Goal: Task Accomplishment & Management: Manage account settings

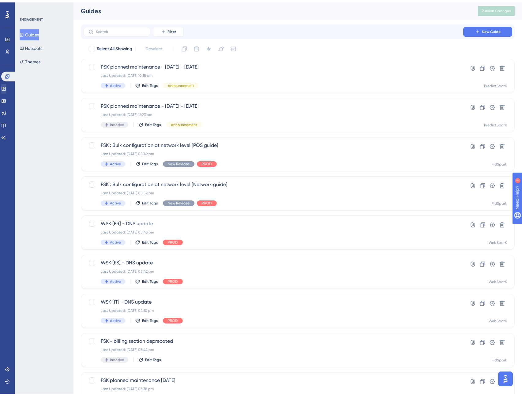
scroll to position [79, 0]
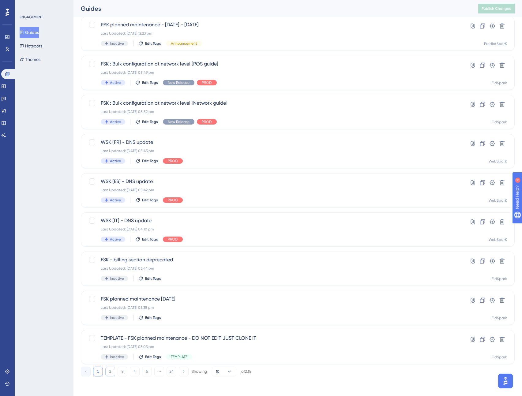
click at [110, 357] on button "2" at bounding box center [110, 372] width 10 height 10
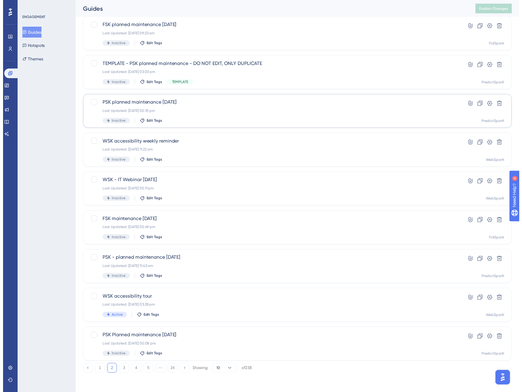
scroll to position [0, 0]
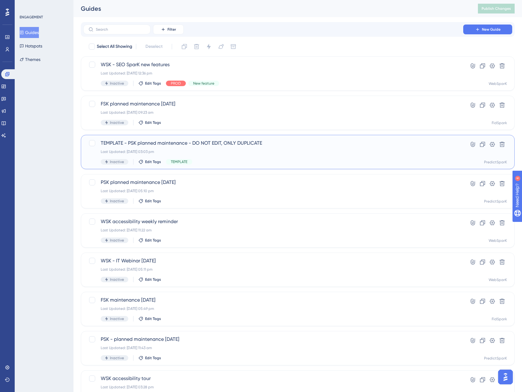
click at [209, 146] on span "TEMPLATE - PSK planned maintenance - DO NOT EDIT, ONLY DUPLICATE" at bounding box center [273, 142] width 345 height 7
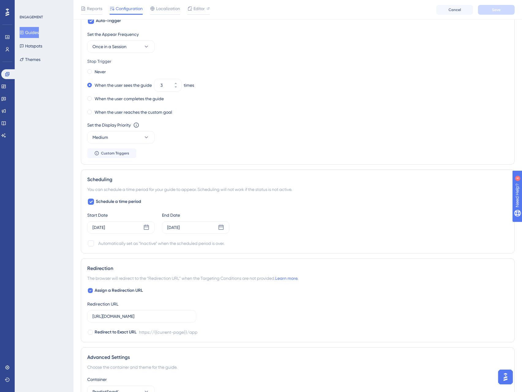
scroll to position [366, 0]
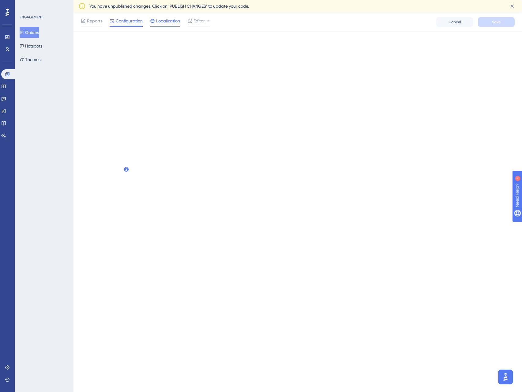
click at [165, 12] on div "Performance Users Engagement Widgets Feedback Product Updates Knowledge Base AI…" at bounding box center [298, 25] width 449 height 27
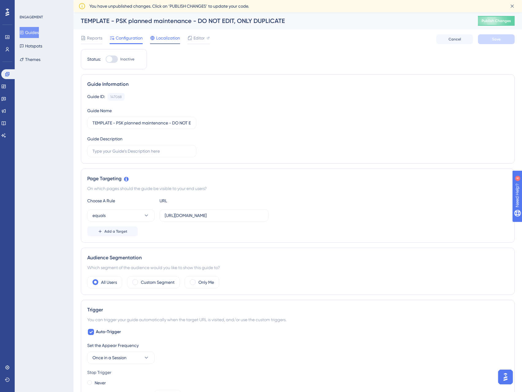
click at [172, 36] on span "Localization" at bounding box center [168, 37] width 24 height 7
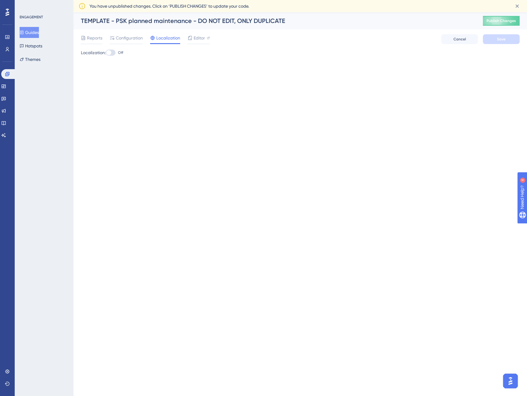
click at [114, 54] on div at bounding box center [111, 53] width 10 height 6
click at [106, 53] on input "Off" at bounding box center [105, 53] width 0 height 0
checkbox input "true"
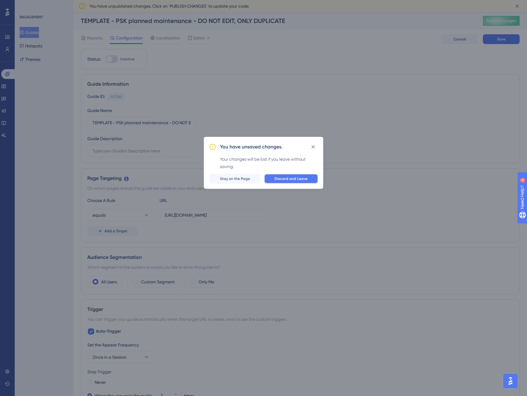
click at [288, 182] on button "Discard and Leave" at bounding box center [291, 179] width 54 height 10
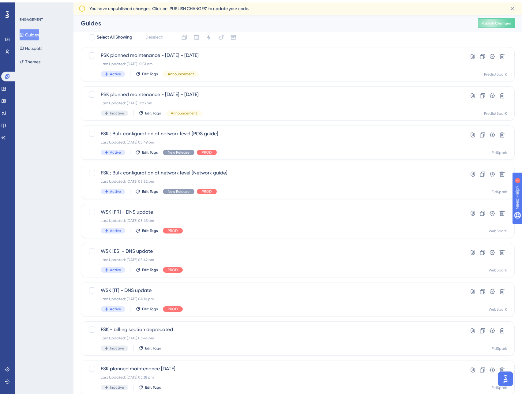
scroll to position [79, 0]
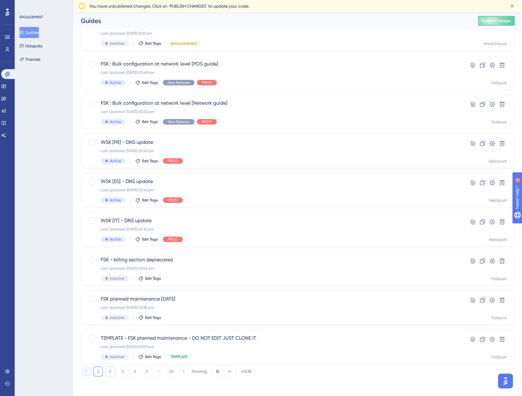
click at [109, 357] on button "2" at bounding box center [110, 372] width 10 height 10
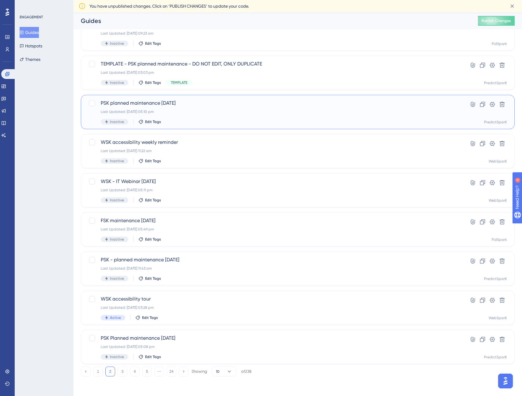
click at [146, 102] on span "PSK planned maintenance [DATE]" at bounding box center [273, 103] width 345 height 7
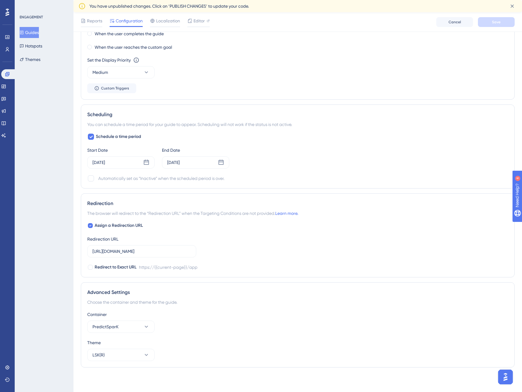
scroll to position [92, 0]
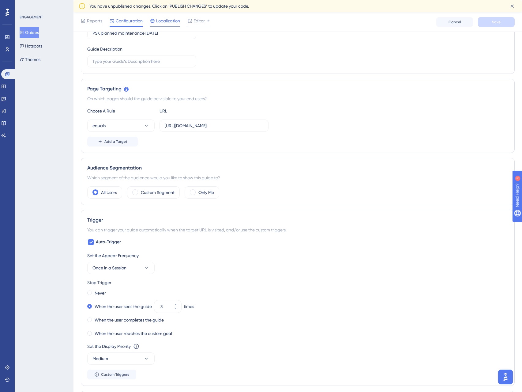
click at [168, 20] on span "Localization" at bounding box center [168, 20] width 24 height 7
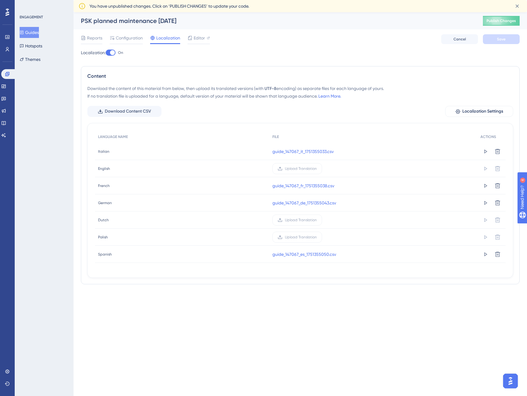
click at [103, 149] on span "Italian" at bounding box center [103, 151] width 11 height 5
click at [103, 154] on div "Italian Italian" at bounding box center [182, 151] width 174 height 17
click at [470, 112] on span "Localization Settings" at bounding box center [482, 111] width 41 height 7
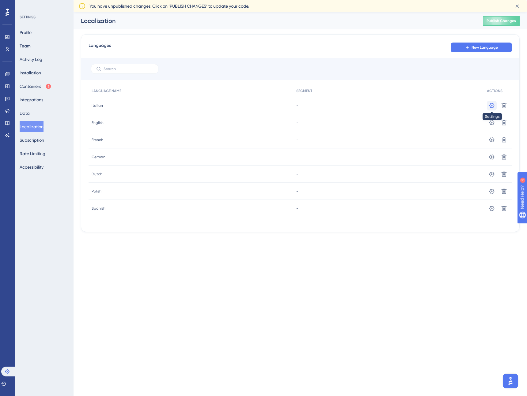
click at [491, 106] on icon at bounding box center [491, 105] width 5 height 5
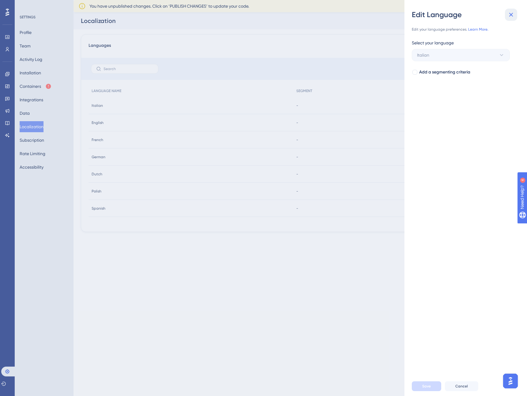
click at [510, 12] on icon at bounding box center [510, 14] width 7 height 7
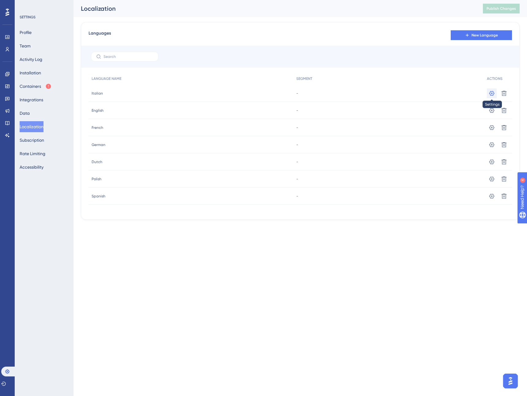
click at [491, 92] on icon at bounding box center [492, 93] width 6 height 6
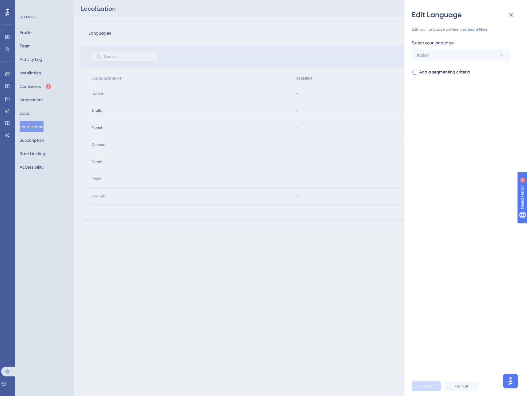
click at [441, 70] on span "Add a segmenting criteria" at bounding box center [444, 72] width 51 height 7
checkbox input "true"
click at [436, 97] on span "Select your segment" at bounding box center [437, 96] width 40 height 7
click at [7, 86] on div "Edit Language Edit your language preferences. Learn More. Select your language …" at bounding box center [263, 198] width 527 height 396
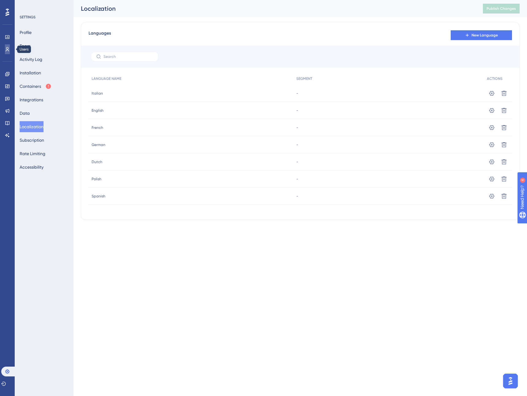
click at [6, 47] on icon at bounding box center [7, 49] width 5 height 5
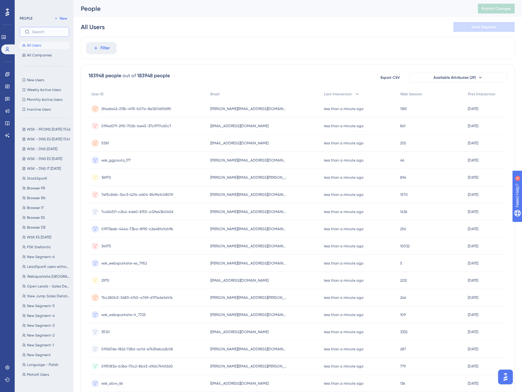
click at [41, 32] on input "text" at bounding box center [48, 32] width 32 height 4
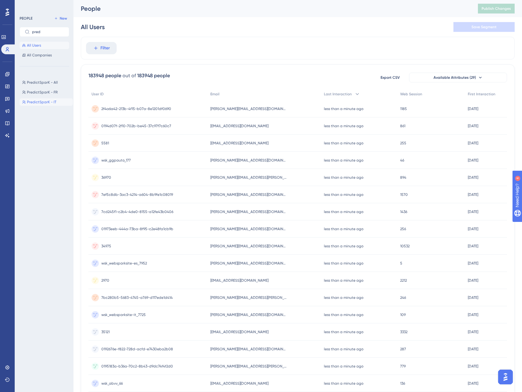
click at [37, 104] on span "PredictSparK - IT" at bounding box center [41, 102] width 29 height 5
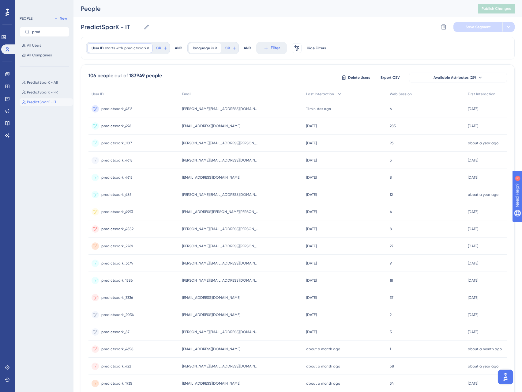
click at [139, 49] on span "predictspark_" at bounding box center [136, 48] width 24 height 5
click at [188, 56] on div "User ID starts with predictspark_ predictspark_ Remove is is not contains does …" at bounding box center [298, 48] width 434 height 23
click at [201, 51] on div "language is it it Remove" at bounding box center [205, 48] width 32 height 10
click at [172, 55] on div "User ID starts with predictspark_ predictspark_ Remove OR AND language is it it…" at bounding box center [298, 48] width 434 height 23
drag, startPoint x: 46, startPoint y: 32, endPoint x: 28, endPoint y: 30, distance: 18.1
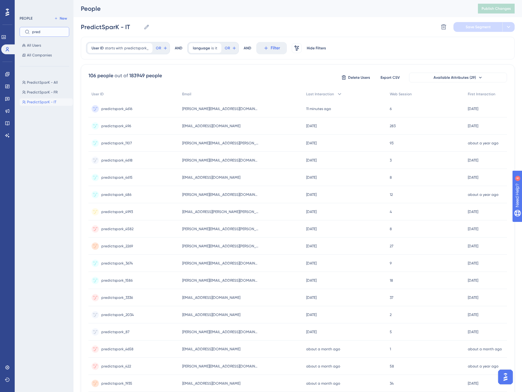
click at [28, 30] on label "pred" at bounding box center [45, 32] width 50 height 10
type input "italian"
click at [39, 83] on span "Language - Italian" at bounding box center [43, 82] width 33 height 5
type input "Language - Italian"
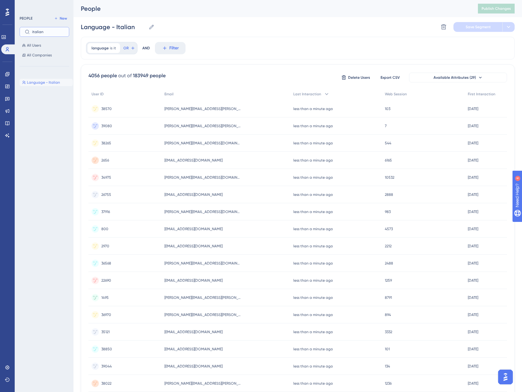
drag, startPoint x: 53, startPoint y: 32, endPoint x: 18, endPoint y: 27, distance: 34.9
click at [18, 27] on div "PEOPLE New italian All Users All Companies Language - Italian Language - Italian" at bounding box center [44, 196] width 59 height 392
type input "french"
click at [123, 52] on label "OR" at bounding box center [129, 48] width 13 height 10
click at [123, 52] on button "OR" at bounding box center [129, 48] width 13 height 10
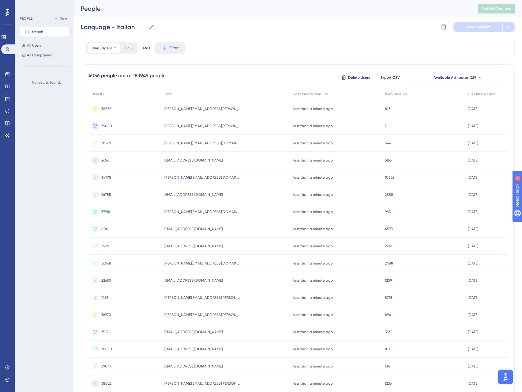
click at [119, 54] on div "language is it it Remove OR" at bounding box center [111, 48] width 51 height 12
click at [120, 53] on div "language is it it Remove OR" at bounding box center [111, 48] width 51 height 12
click at [109, 51] on div "language is it it Remove" at bounding box center [104, 48] width 32 height 10
click at [63, 19] on span "New" at bounding box center [63, 18] width 7 height 5
type input "New Segment"
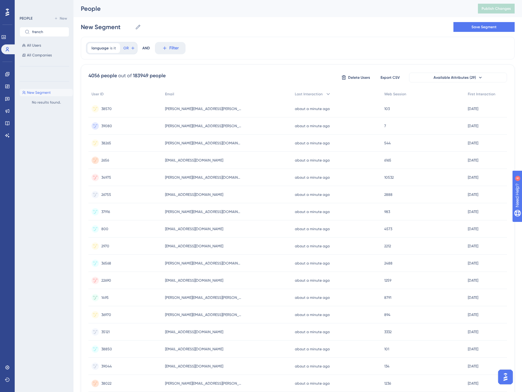
click at [44, 92] on span "New Segment" at bounding box center [39, 92] width 24 height 5
click at [31, 93] on span "New Segment" at bounding box center [39, 92] width 24 height 5
click at [5, 47] on icon at bounding box center [7, 49] width 5 height 5
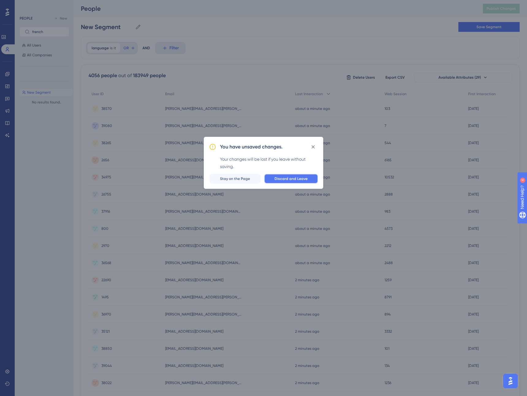
click at [293, 180] on span "Discard and Leave" at bounding box center [291, 178] width 33 height 5
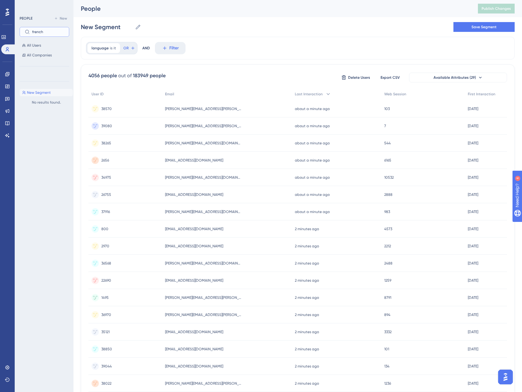
drag, startPoint x: 40, startPoint y: 32, endPoint x: 26, endPoint y: 31, distance: 13.5
click at [26, 31] on label "french" at bounding box center [45, 32] width 50 height 10
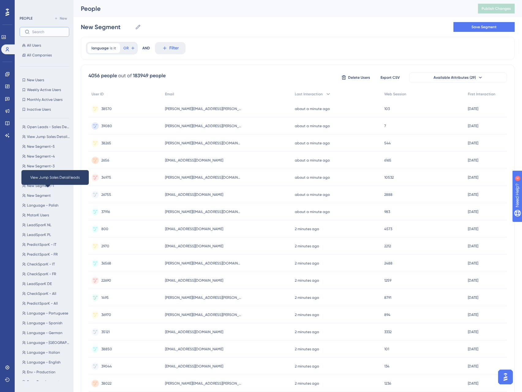
scroll to position [101, 0]
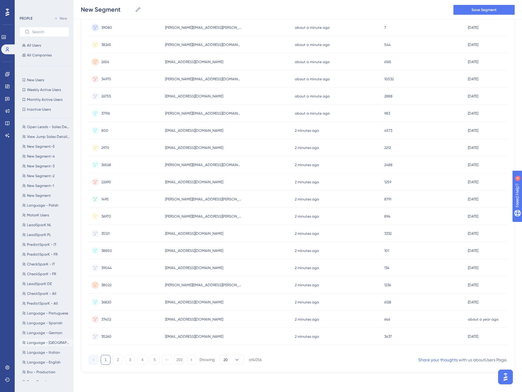
click at [60, 342] on button "Language - [GEOGRAPHIC_DATA] Language - [GEOGRAPHIC_DATA]" at bounding box center [46, 342] width 53 height 7
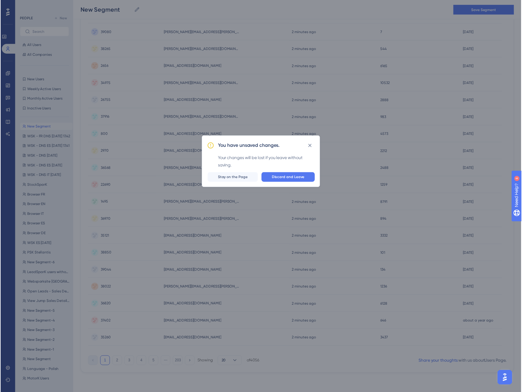
scroll to position [0, 0]
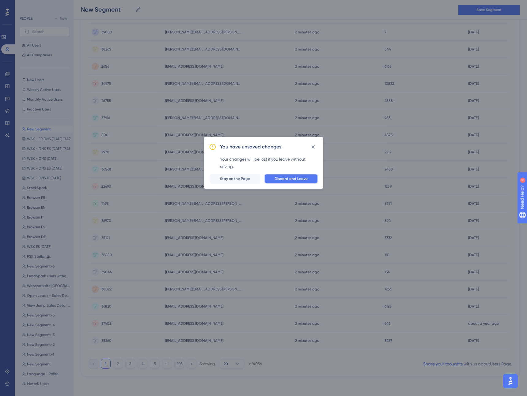
click at [311, 177] on button "Discard and Leave" at bounding box center [291, 179] width 54 height 10
type input "Language - [GEOGRAPHIC_DATA]"
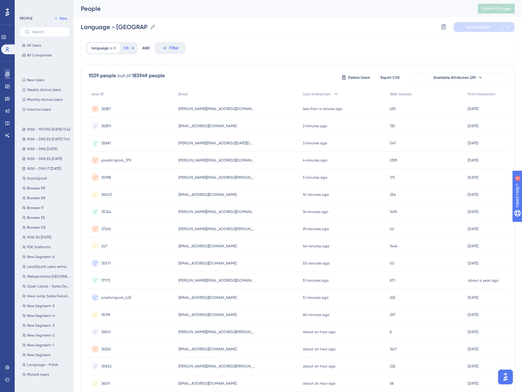
click at [6, 74] on icon at bounding box center [7, 74] width 5 height 5
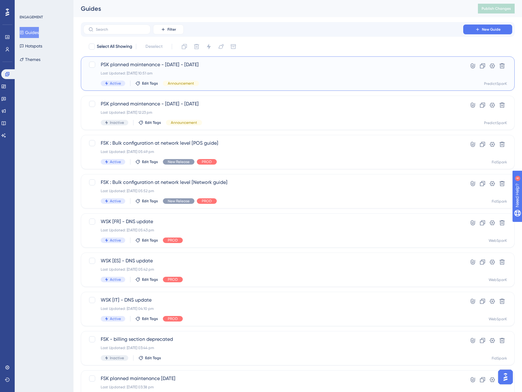
click at [209, 64] on span "PSK planned maintenance - [DATE] - [DATE]" at bounding box center [273, 64] width 345 height 7
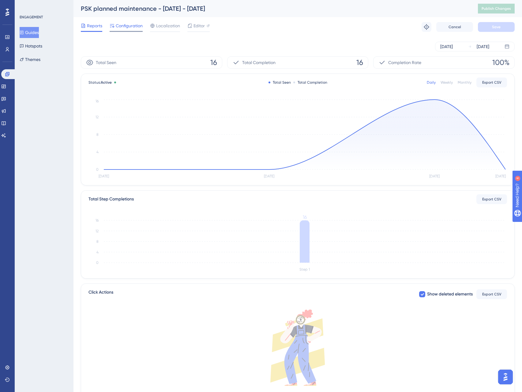
click at [134, 25] on span "Configuration" at bounding box center [129, 25] width 27 height 7
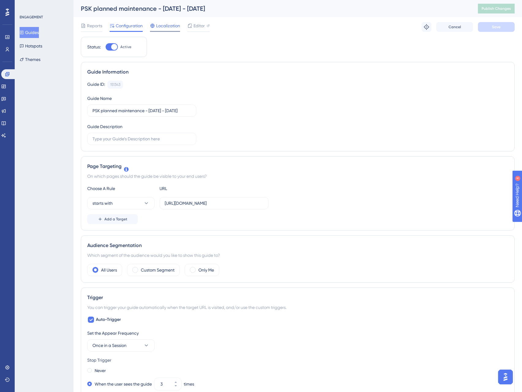
click at [174, 25] on span "Localization" at bounding box center [168, 25] width 24 height 7
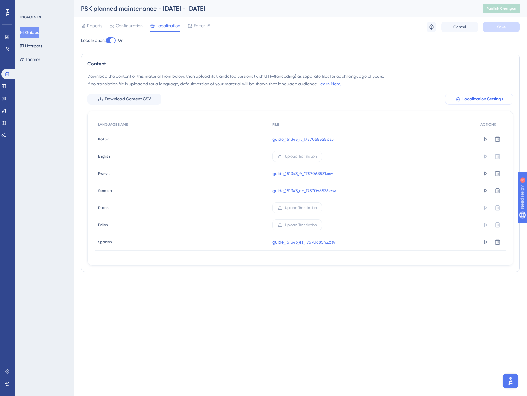
click at [479, 97] on span "Localization Settings" at bounding box center [482, 99] width 41 height 7
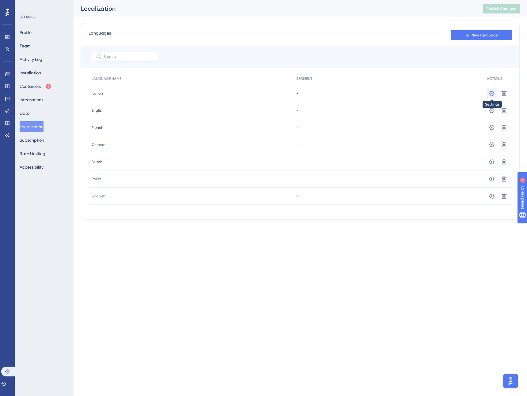
click at [492, 94] on icon at bounding box center [492, 93] width 6 height 6
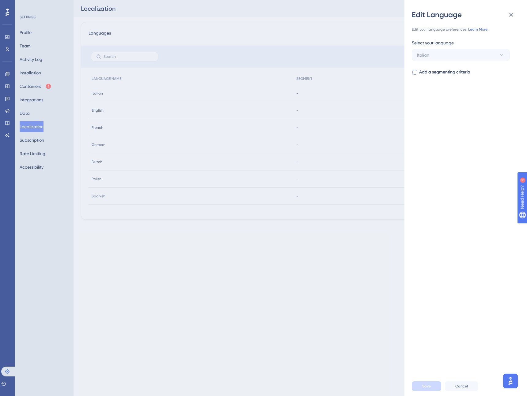
click at [415, 70] on div at bounding box center [414, 72] width 5 height 5
checkbox input "true"
click at [437, 95] on span "Select your segment" at bounding box center [437, 96] width 40 height 7
type input "ita"
click at [445, 136] on span "Language - Italian" at bounding box center [439, 134] width 37 height 7
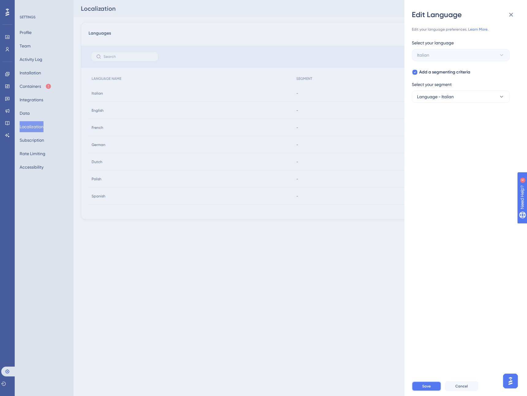
click at [423, 383] on button "Save" at bounding box center [426, 387] width 29 height 10
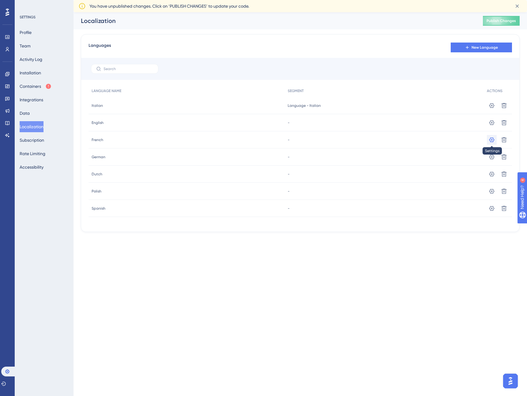
click at [492, 138] on icon at bounding box center [491, 139] width 5 height 5
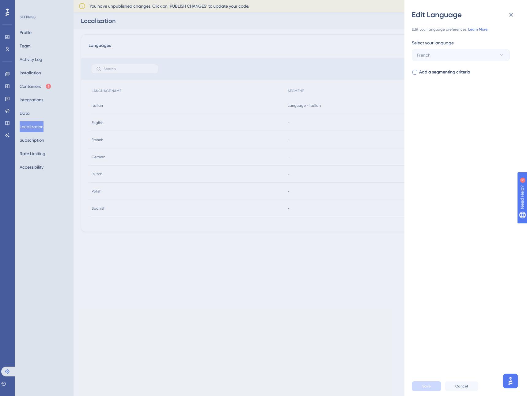
click at [417, 72] on div at bounding box center [415, 72] width 6 height 6
checkbox input "true"
click at [433, 95] on span "Select your segment" at bounding box center [437, 96] width 40 height 7
type input "fran"
click at [462, 143] on div "Language - [GEOGRAPHIC_DATA] Language - [GEOGRAPHIC_DATA]" at bounding box center [461, 134] width 90 height 20
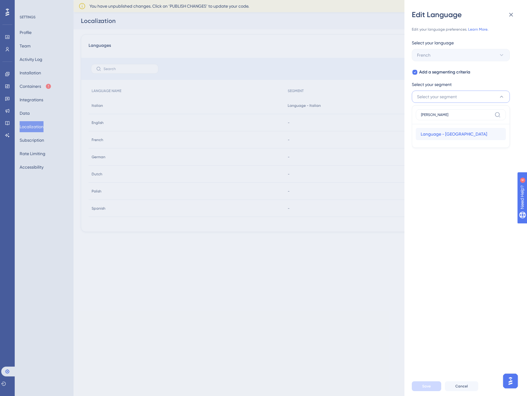
click at [461, 137] on div "Language - [GEOGRAPHIC_DATA] Language - [GEOGRAPHIC_DATA]" at bounding box center [461, 134] width 80 height 12
click at [426, 383] on button "Save" at bounding box center [426, 387] width 29 height 10
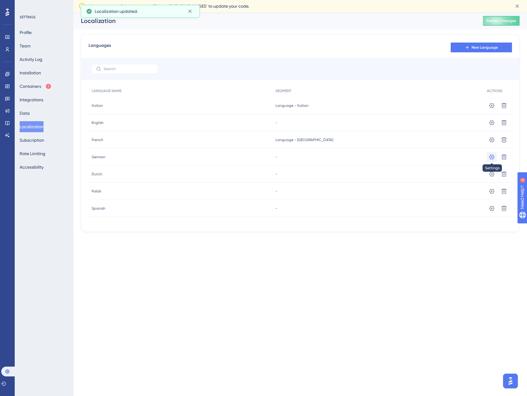
click at [490, 155] on icon at bounding box center [492, 157] width 6 height 6
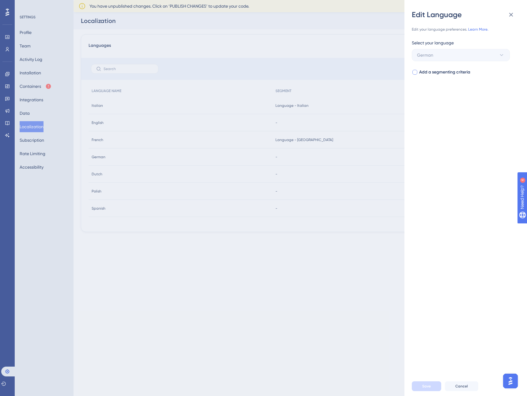
click at [415, 72] on div at bounding box center [414, 72] width 5 height 5
checkbox input "true"
click at [435, 96] on span "Select your segment" at bounding box center [437, 96] width 40 height 7
type input "ger"
click at [442, 133] on span "Language - German" at bounding box center [441, 134] width 41 height 7
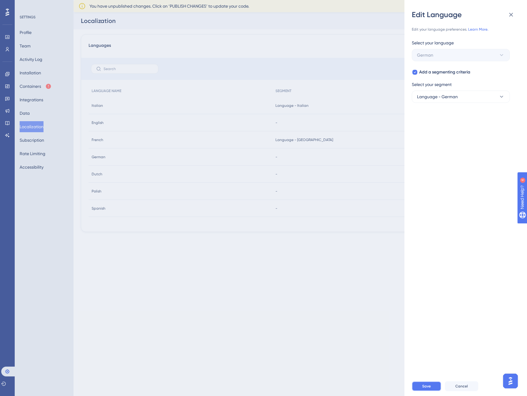
click at [425, 384] on button "Save" at bounding box center [426, 387] width 29 height 10
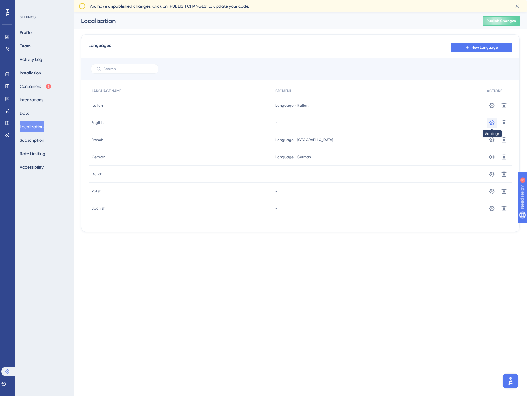
click at [491, 123] on icon at bounding box center [491, 122] width 5 height 5
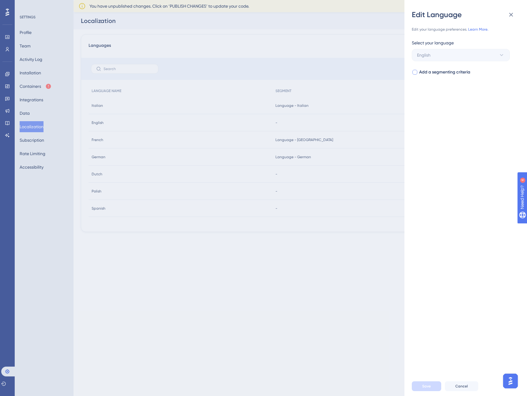
click at [415, 73] on div at bounding box center [414, 72] width 5 height 5
checkbox input "true"
click at [426, 95] on span "Select your segment" at bounding box center [437, 96] width 40 height 7
type input "en"
click at [442, 169] on span "Language - English" at bounding box center [440, 170] width 38 height 7
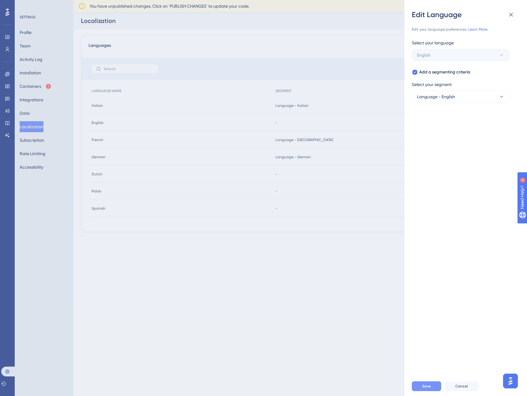
click at [425, 383] on button "Save" at bounding box center [426, 387] width 29 height 10
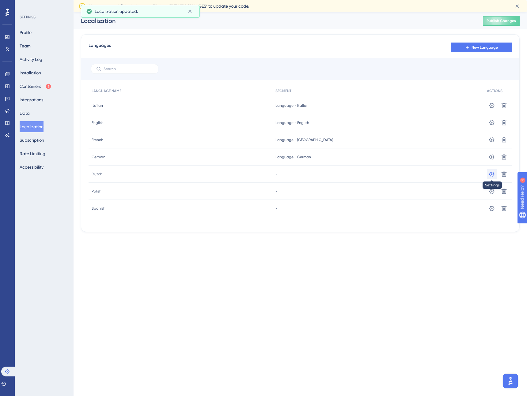
click at [491, 173] on icon at bounding box center [492, 174] width 6 height 6
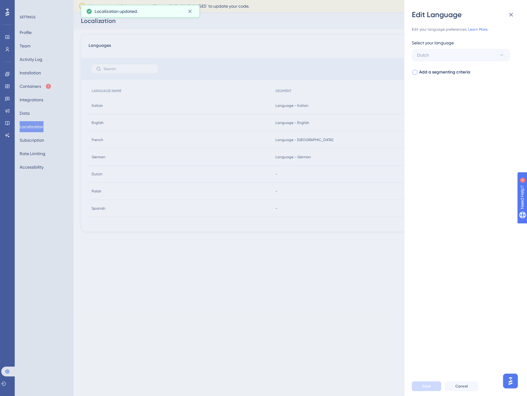
click at [417, 71] on div at bounding box center [414, 72] width 5 height 5
checkbox input "true"
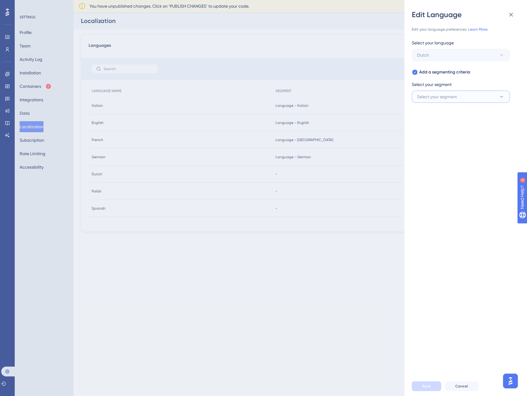
click at [428, 97] on span "Select your segment" at bounding box center [437, 96] width 40 height 7
type input "g"
type input "du"
click at [465, 384] on button "Cancel" at bounding box center [461, 387] width 33 height 10
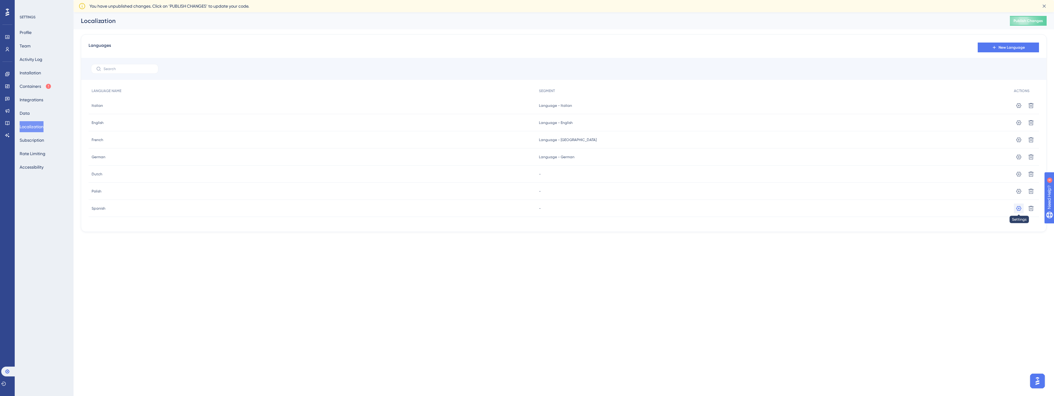
click at [527, 208] on icon at bounding box center [1019, 209] width 6 height 6
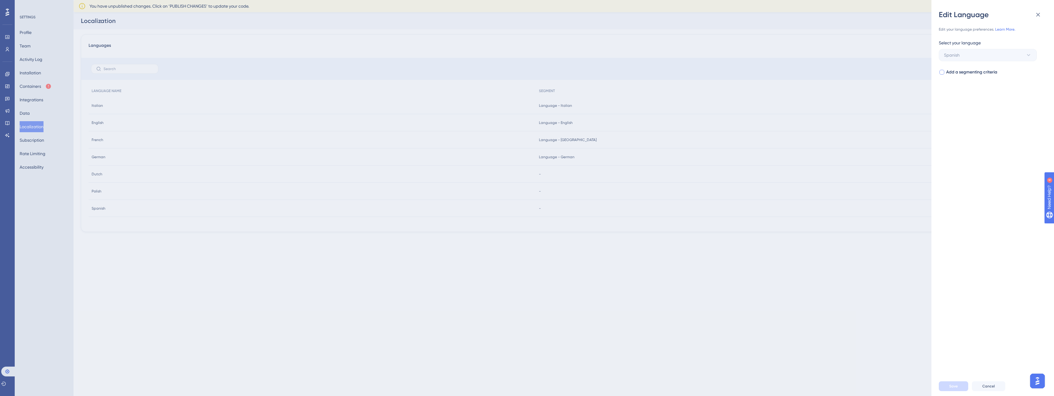
click at [527, 74] on span "Add a segmenting criteria" at bounding box center [971, 72] width 51 height 7
checkbox input "true"
click at [527, 98] on span "Select your segment" at bounding box center [964, 96] width 40 height 7
type input "spa"
click at [527, 167] on span "Language - Spanish" at bounding box center [968, 170] width 40 height 7
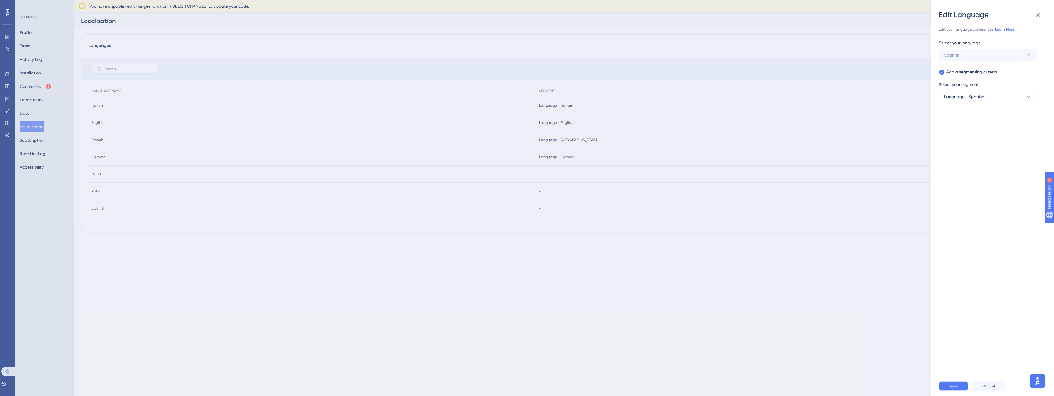
click at [527, 387] on span "Save" at bounding box center [953, 386] width 9 height 5
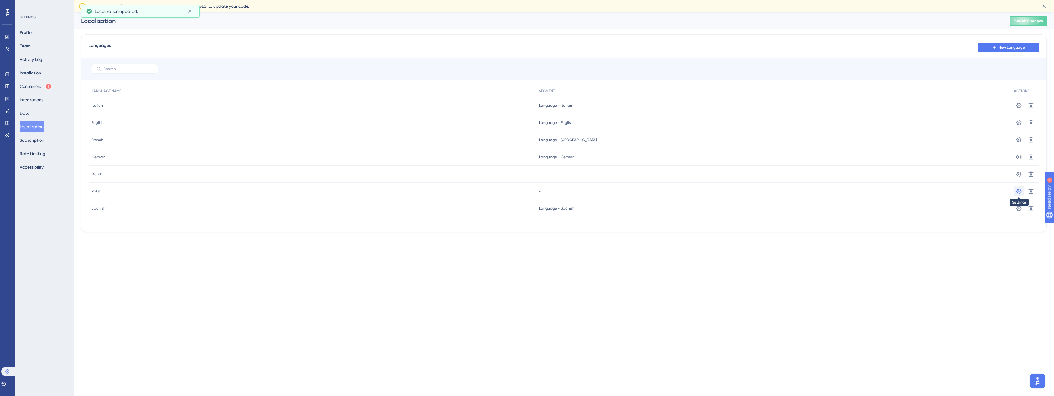
click at [527, 190] on icon at bounding box center [1019, 191] width 6 height 6
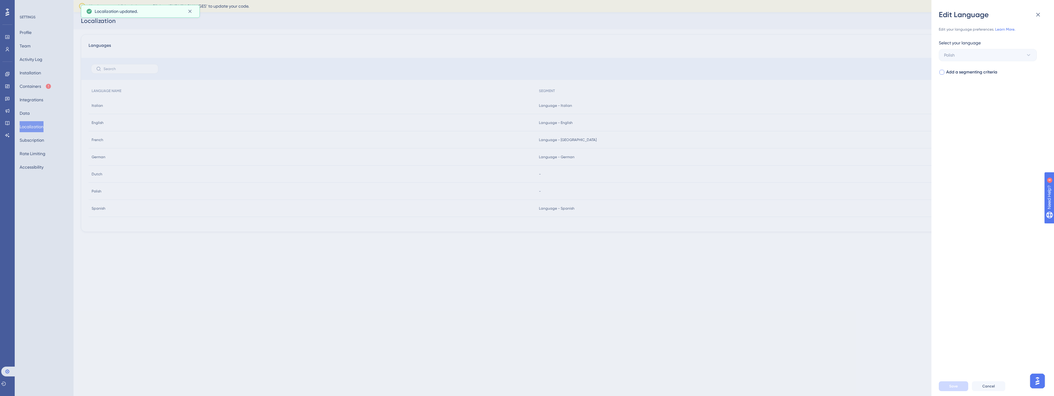
click at [527, 74] on div at bounding box center [941, 72] width 5 height 5
checkbox input "true"
click at [527, 96] on span "Select your segment" at bounding box center [964, 96] width 40 height 7
type input "pol"
click at [527, 132] on span "Language - Polish" at bounding box center [965, 134] width 35 height 7
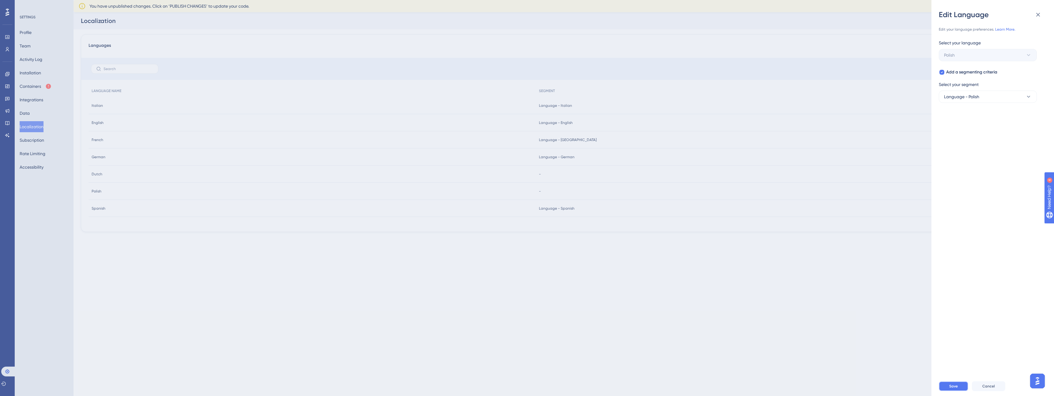
click at [527, 389] on button "Save" at bounding box center [953, 387] width 29 height 10
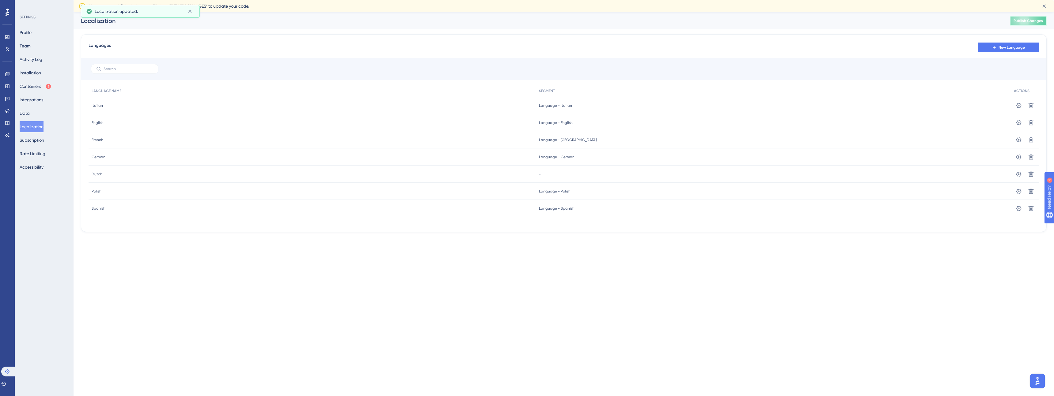
click at [527, 23] on span "Publish Changes" at bounding box center [1027, 20] width 29 height 5
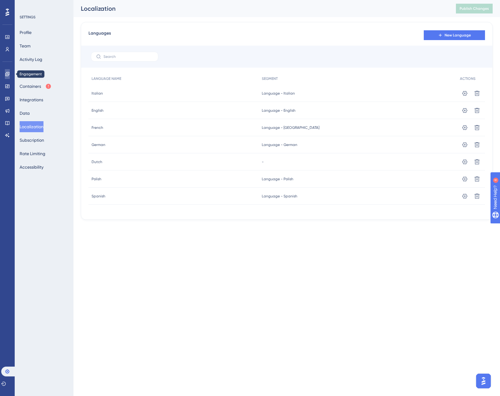
click at [7, 74] on icon at bounding box center [7, 74] width 4 height 4
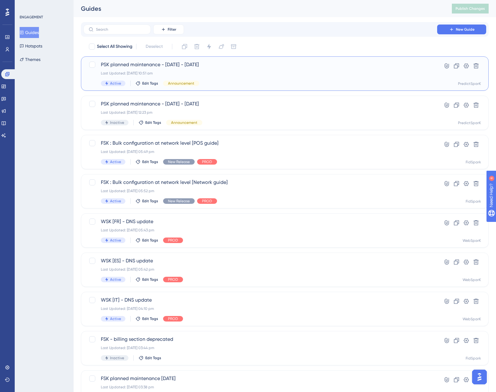
click at [129, 63] on span "PSK planned maintenance - [DATE] - [DATE]" at bounding box center [260, 64] width 319 height 7
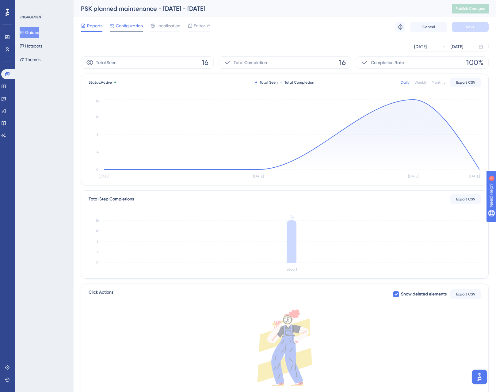
click at [133, 26] on span "Configuration" at bounding box center [129, 25] width 27 height 7
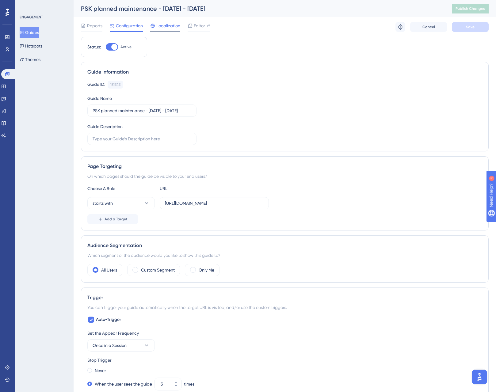
click at [166, 27] on span "Localization" at bounding box center [168, 25] width 24 height 7
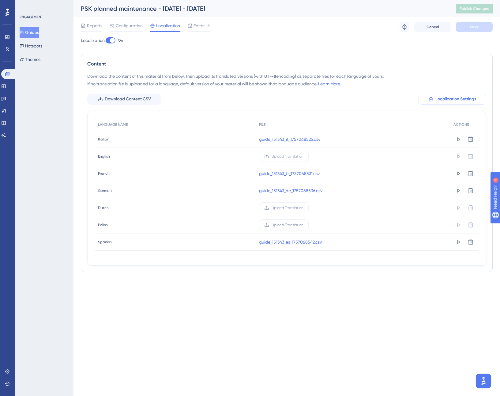
click at [471, 102] on span "Localization Settings" at bounding box center [456, 99] width 41 height 7
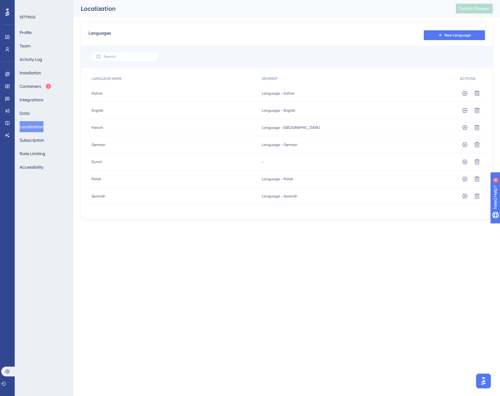
click at [38, 127] on button "Localization" at bounding box center [32, 126] width 24 height 11
click at [38, 123] on button "Localization" at bounding box center [32, 126] width 24 height 11
click at [30, 108] on button "Data" at bounding box center [25, 113] width 10 height 11
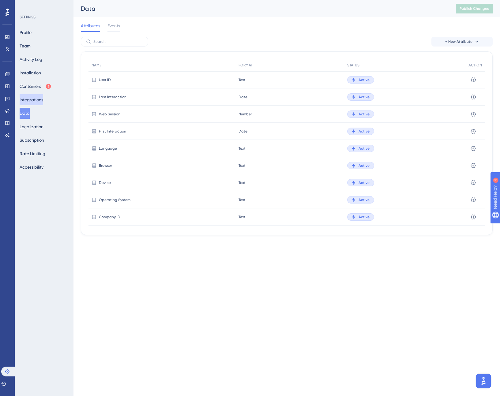
click at [32, 102] on button "Integrations" at bounding box center [32, 99] width 24 height 11
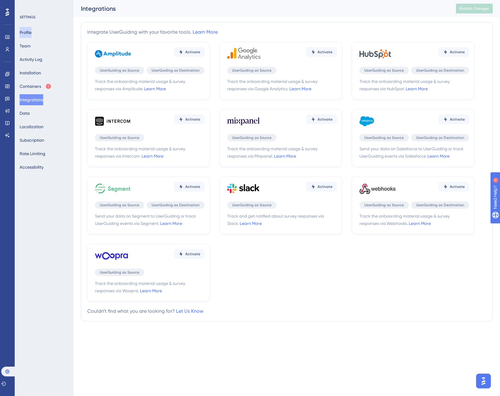
click at [31, 35] on button "Profile" at bounding box center [26, 32] width 12 height 11
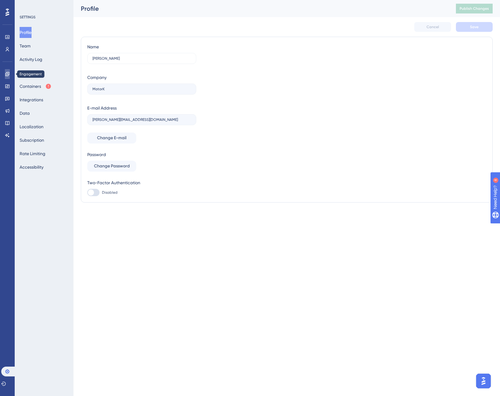
click at [10, 73] on link at bounding box center [7, 74] width 5 height 10
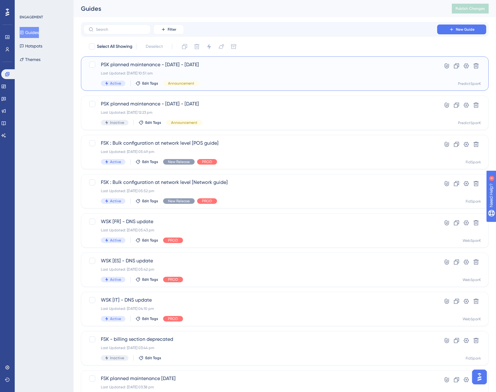
click at [186, 66] on span "PSK planned maintenance - [DATE] - [DATE]" at bounding box center [260, 64] width 319 height 7
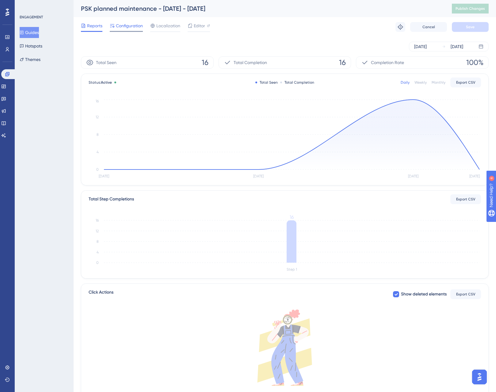
click at [125, 27] on span "Configuration" at bounding box center [129, 25] width 27 height 7
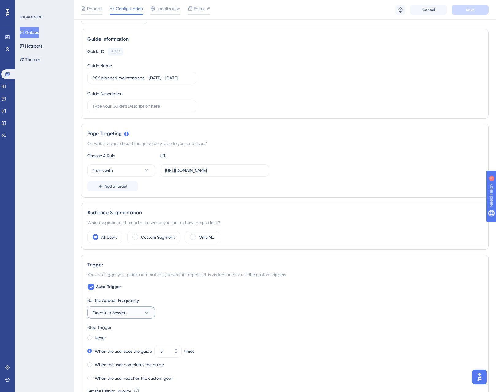
click at [131, 314] on button "Once in a Session" at bounding box center [120, 312] width 67 height 12
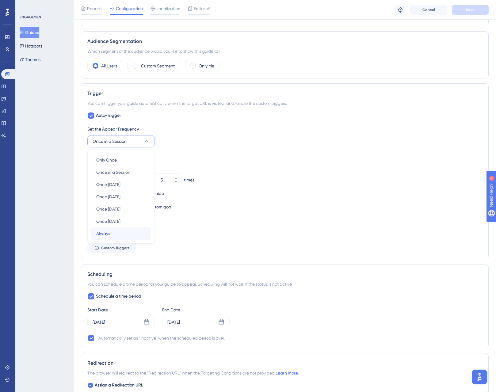
click at [113, 236] on div "Always Always" at bounding box center [121, 233] width 50 height 12
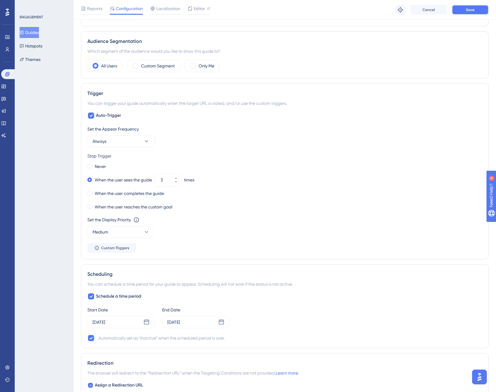
click at [483, 11] on button "Save" at bounding box center [470, 10] width 37 height 10
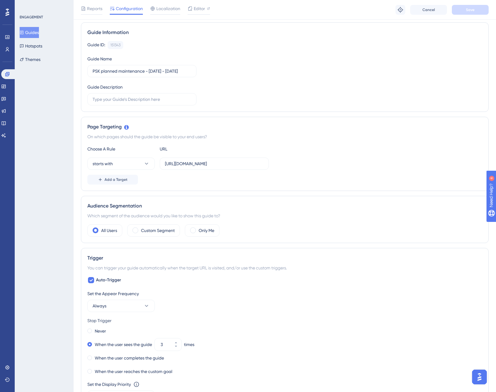
scroll to position [0, 0]
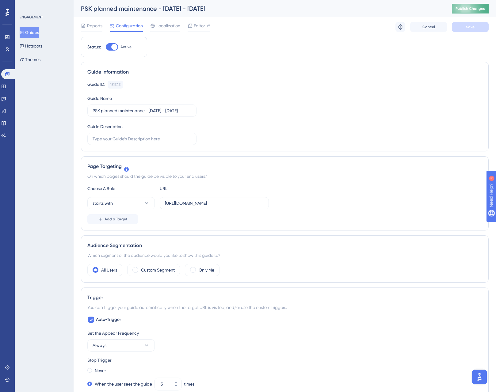
click at [485, 9] on span "Publish Changes" at bounding box center [469, 8] width 29 height 5
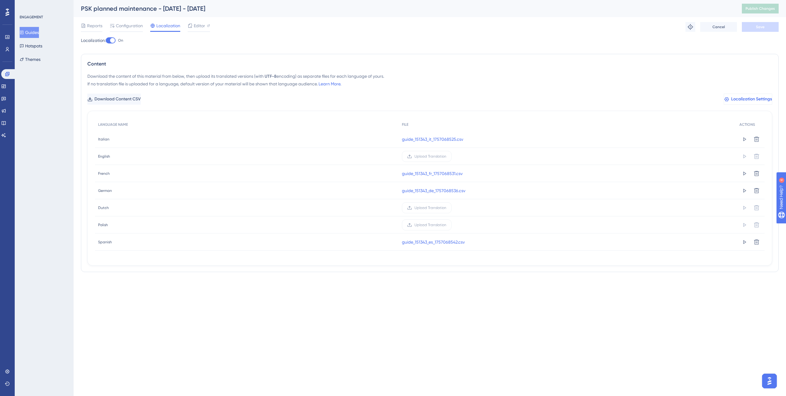
click at [741, 98] on span "Localization Settings" at bounding box center [751, 99] width 41 height 7
click at [750, 101] on span "Localization Settings" at bounding box center [751, 99] width 41 height 7
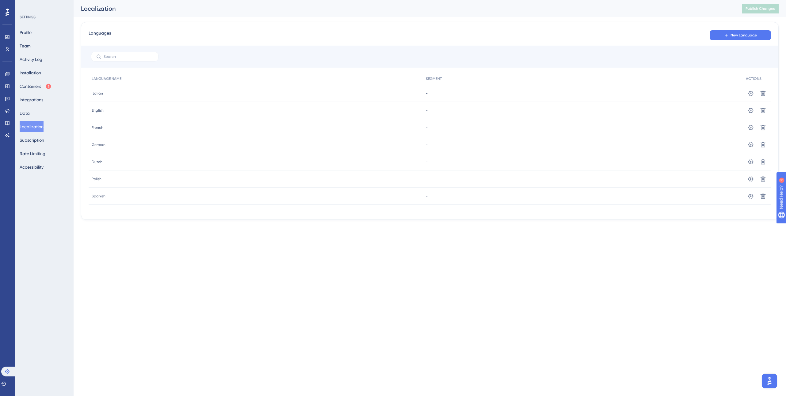
click at [756, 92] on div "Settings Delete" at bounding box center [756, 93] width 28 height 17
click at [751, 93] on icon at bounding box center [750, 93] width 5 height 5
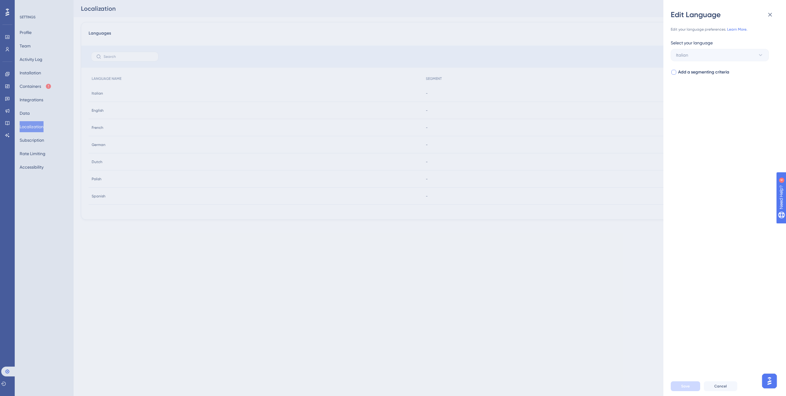
click at [672, 74] on div at bounding box center [673, 72] width 5 height 5
checkbox input "true"
click at [695, 94] on span "Select your segment" at bounding box center [696, 96] width 40 height 7
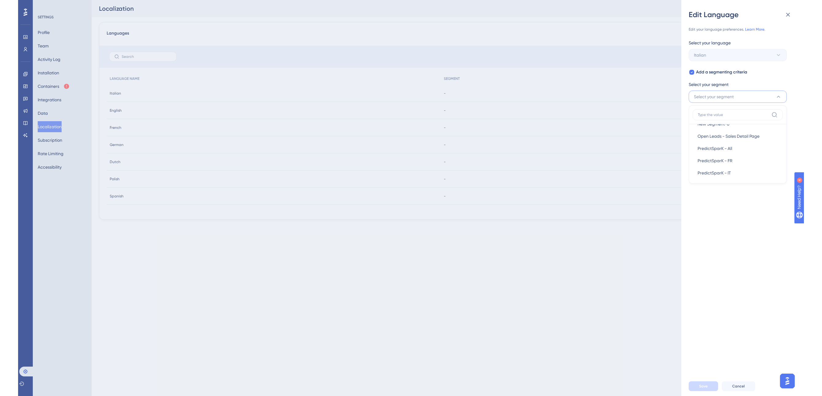
scroll to position [357, 0]
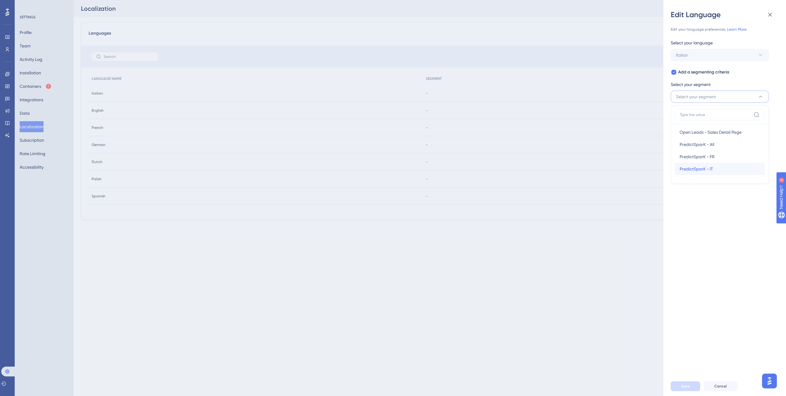
click at [728, 165] on div "PredictSparK - IT PredictSparK - IT" at bounding box center [719, 169] width 80 height 12
click at [695, 96] on span "PredictSparK - IT" at bounding box center [692, 96] width 33 height 7
click at [697, 114] on input at bounding box center [715, 114] width 71 height 5
type input "ital"
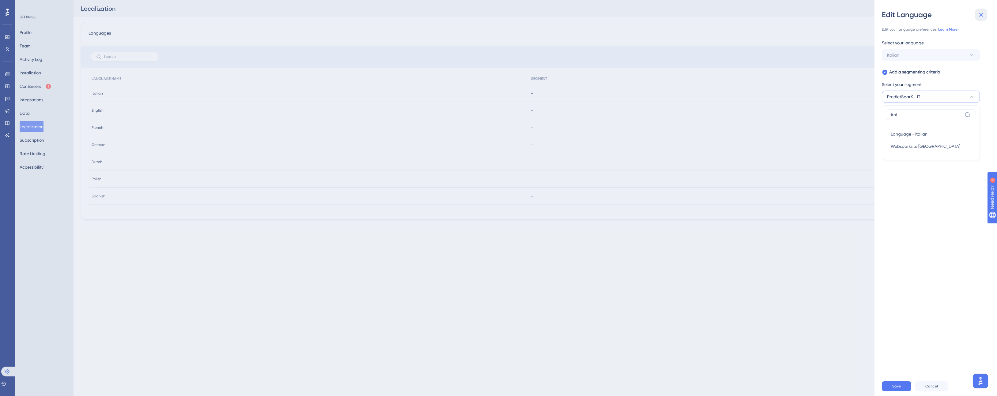
click at [983, 13] on icon at bounding box center [981, 15] width 4 height 4
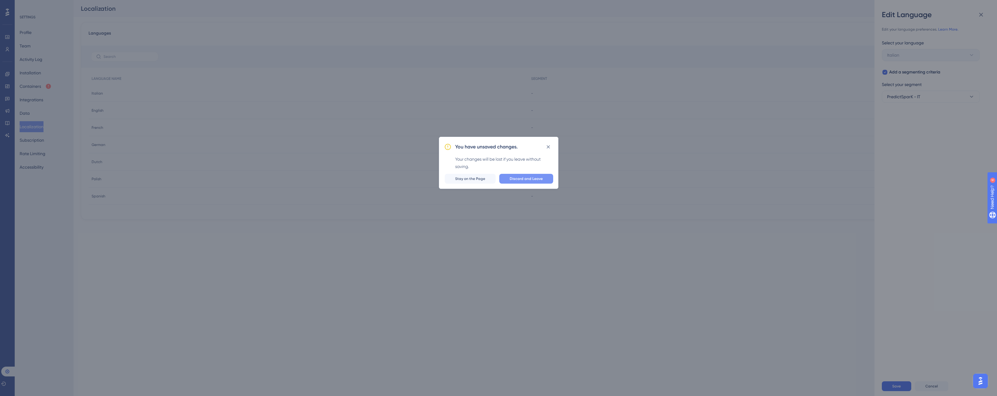
click at [525, 177] on span "Discard and Leave" at bounding box center [526, 178] width 33 height 5
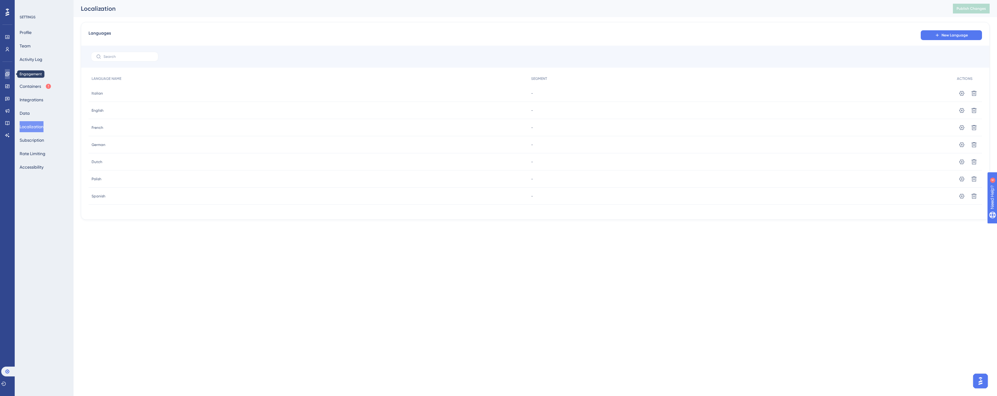
click at [7, 75] on icon at bounding box center [7, 74] width 5 height 5
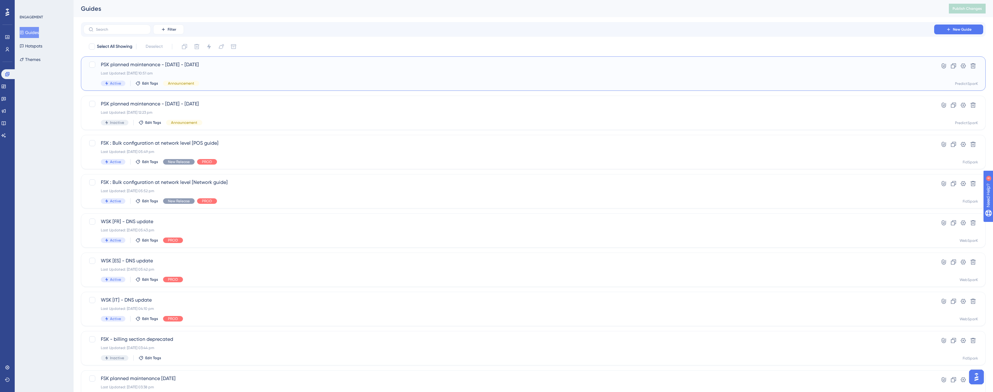
click at [170, 64] on span "PSK planned maintenance - [DATE] - [DATE]" at bounding box center [509, 64] width 816 height 7
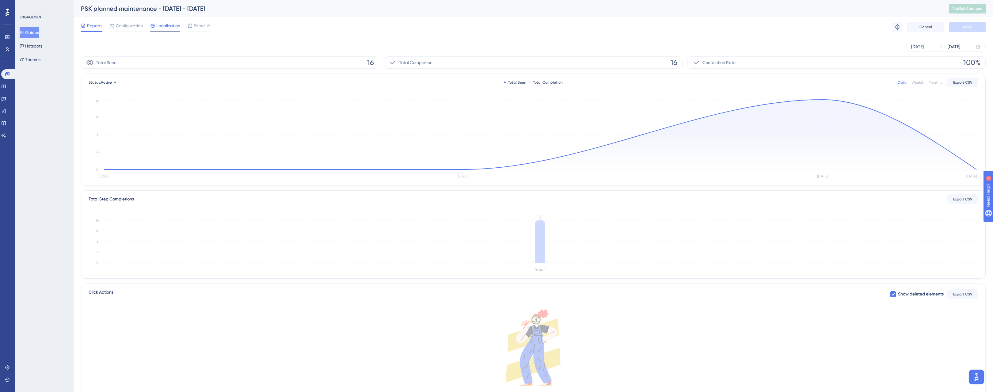
click at [169, 25] on span "Localization" at bounding box center [168, 25] width 24 height 7
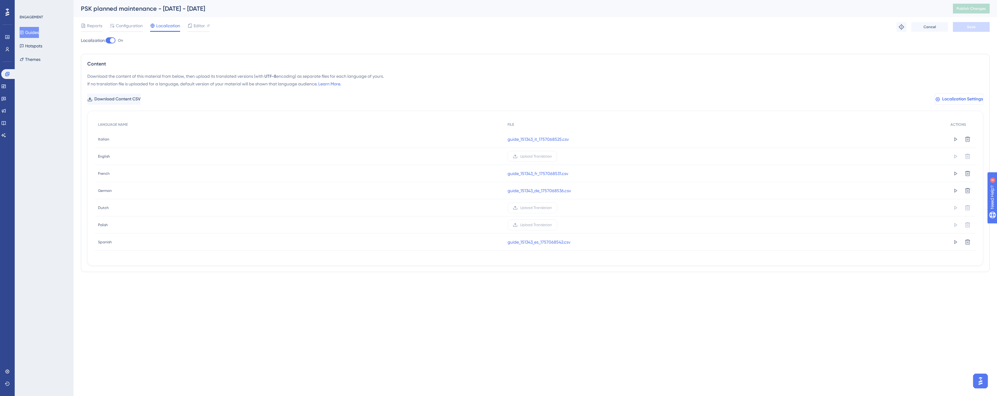
click at [935, 95] on button "Localization Settings" at bounding box center [959, 99] width 48 height 11
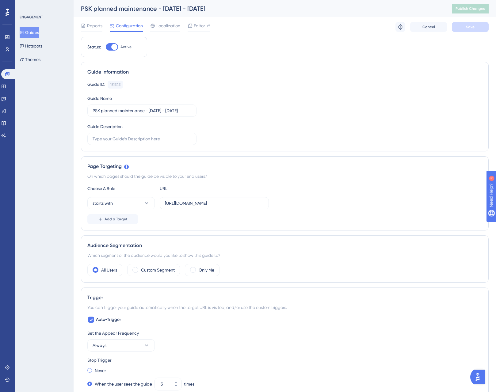
click at [91, 370] on span at bounding box center [89, 370] width 5 height 5
click at [94, 369] on input "radio" at bounding box center [94, 369] width 0 height 0
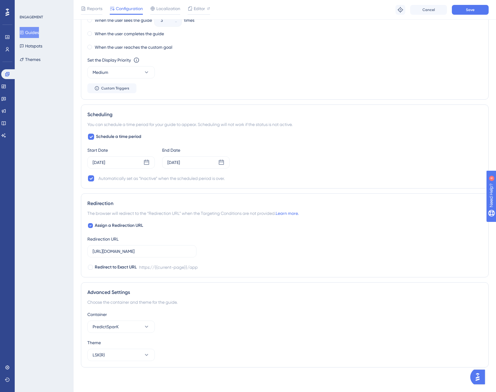
scroll to position [150, 0]
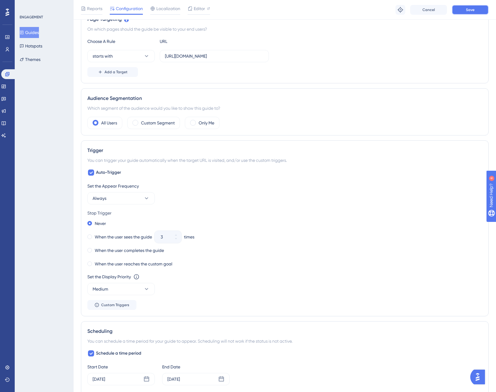
click at [480, 9] on button "Save" at bounding box center [470, 10] width 37 height 10
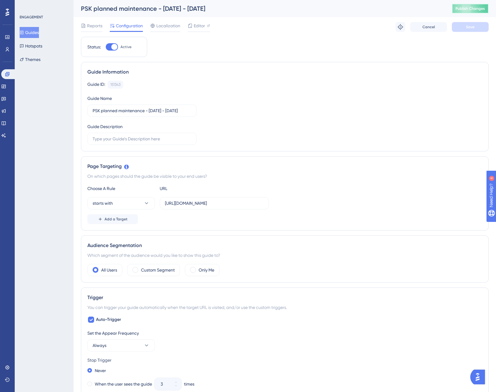
click at [474, 9] on button "Publish Changes" at bounding box center [470, 9] width 37 height 10
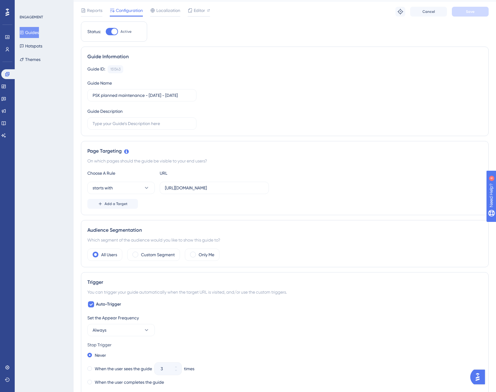
scroll to position [42, 0]
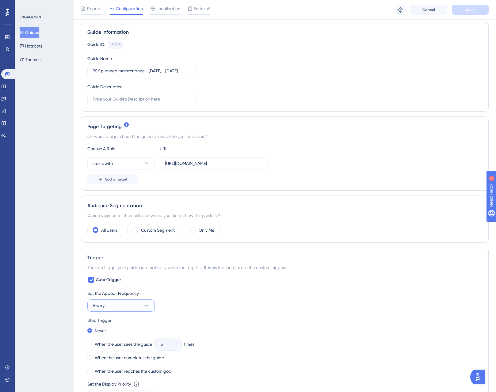
click at [96, 307] on span "Always" at bounding box center [100, 305] width 14 height 7
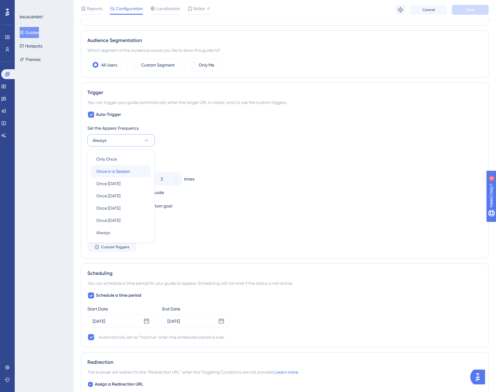
click at [111, 171] on span "Once in a Session" at bounding box center [113, 171] width 34 height 7
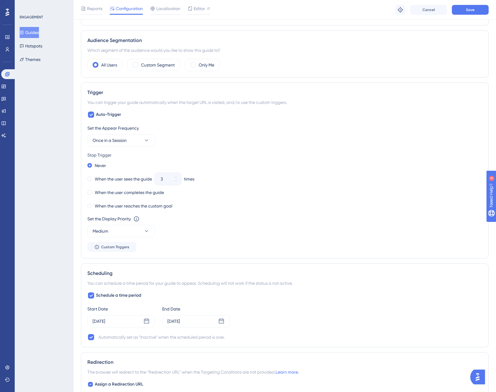
click at [58, 214] on div "ENGAGEMENT Guides Hotspots Themes" at bounding box center [44, 196] width 59 height 392
click at [90, 179] on span at bounding box center [89, 178] width 5 height 5
click at [94, 177] on input "radio" at bounding box center [94, 177] width 0 height 0
click at [59, 189] on div "ENGAGEMENT Guides Hotspots Themes" at bounding box center [44, 196] width 59 height 392
click at [480, 11] on button "Save" at bounding box center [470, 10] width 37 height 10
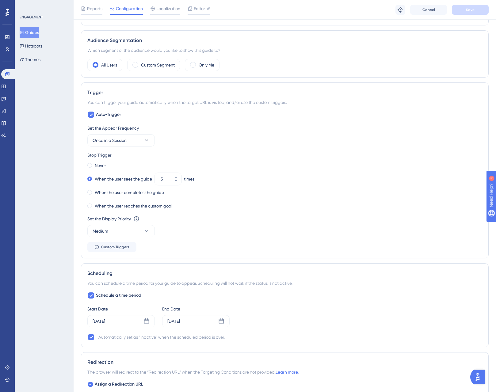
click at [49, 166] on div "ENGAGEMENT Guides Hotspots Themes" at bounding box center [44, 196] width 59 height 392
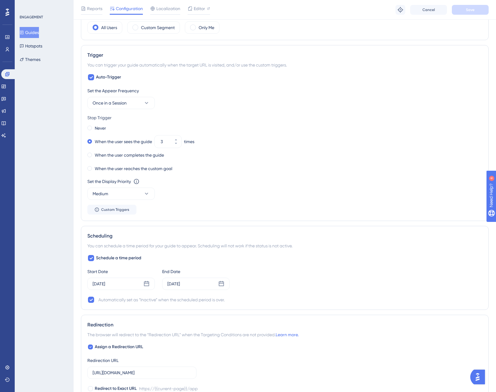
scroll to position [0, 0]
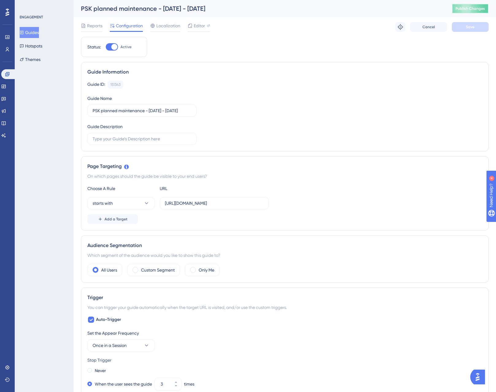
click at [465, 12] on button "Publish Changes" at bounding box center [470, 9] width 37 height 10
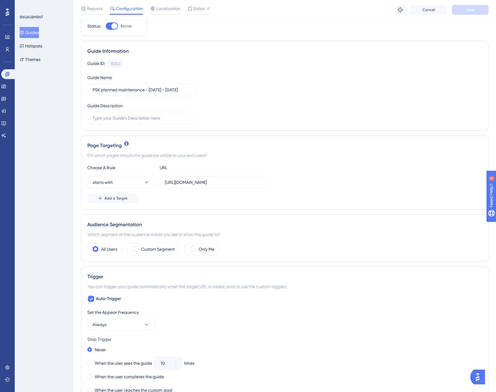
scroll to position [27, 0]
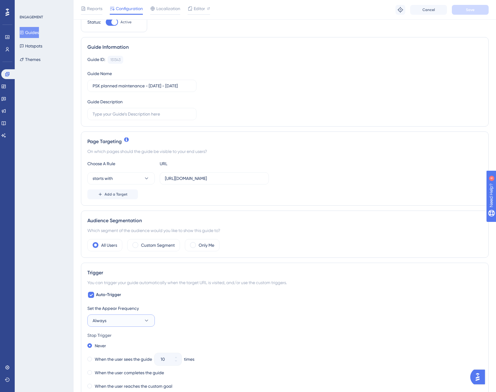
click at [108, 324] on button "Always" at bounding box center [120, 320] width 67 height 12
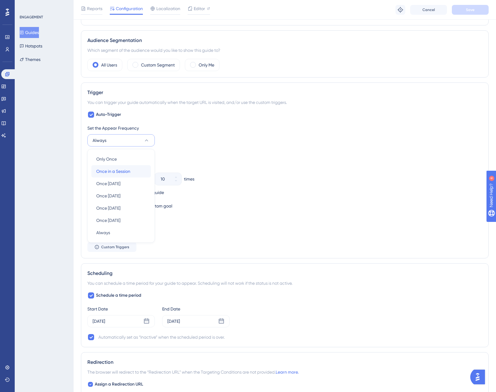
click at [122, 170] on span "Once in a Session" at bounding box center [113, 171] width 34 height 7
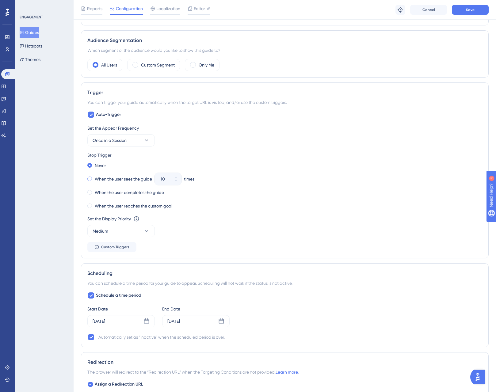
click at [95, 175] on div "When the user sees the guide" at bounding box center [119, 179] width 65 height 9
click at [176, 181] on icon at bounding box center [176, 180] width 2 height 1
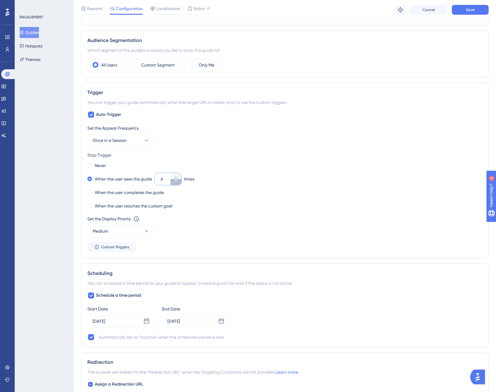
click at [176, 181] on icon at bounding box center [176, 180] width 2 height 1
type input "3"
click at [241, 131] on div "Set the Appear Frequency" at bounding box center [284, 127] width 395 height 7
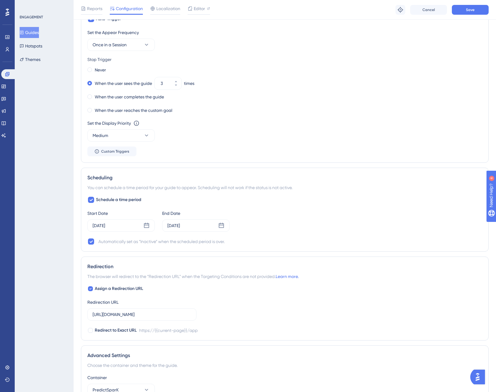
scroll to position [366, 0]
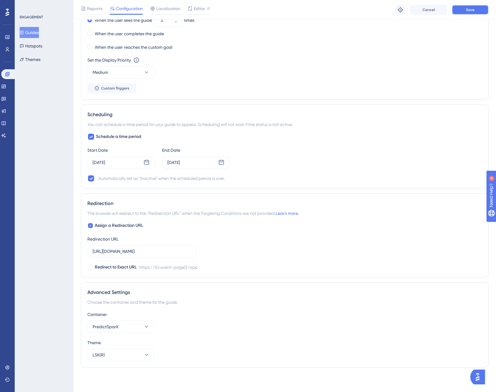
click at [468, 13] on button "Save" at bounding box center [470, 10] width 37 height 10
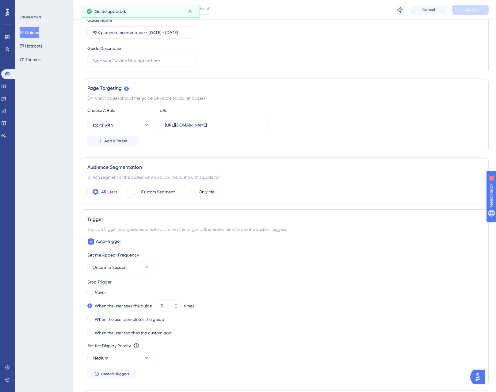
scroll to position [0, 0]
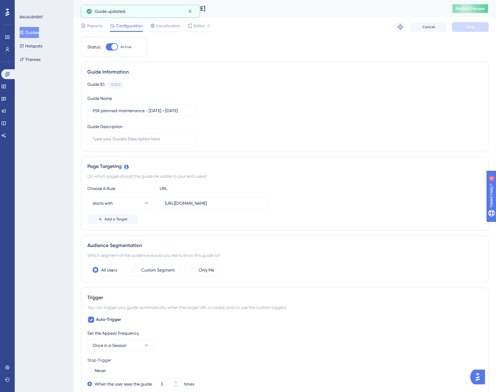
click at [475, 8] on button "Publish Changes" at bounding box center [470, 9] width 37 height 10
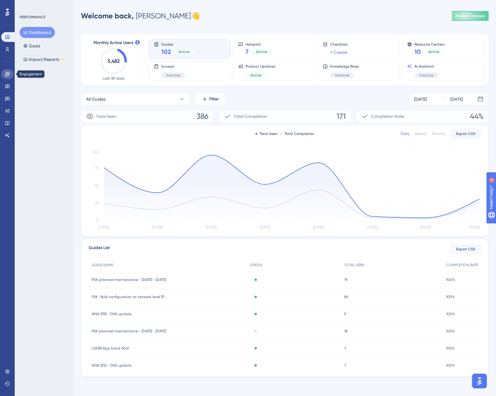
click at [7, 74] on icon at bounding box center [7, 74] width 4 height 4
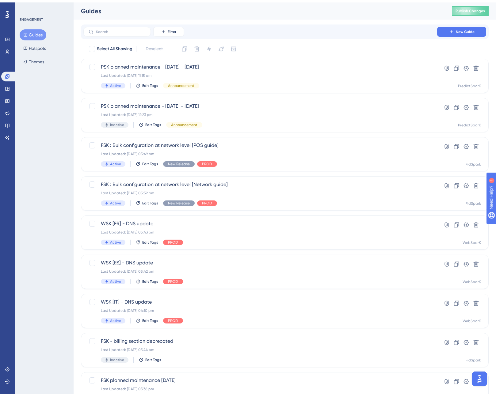
scroll to position [79, 0]
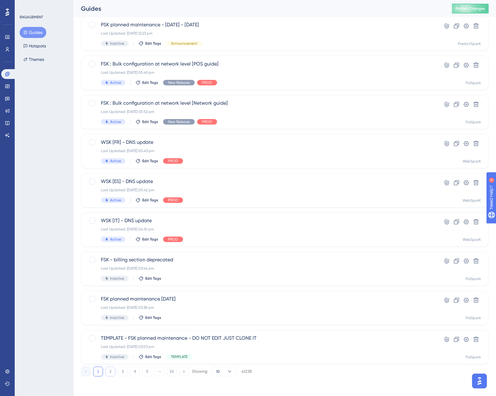
click at [111, 374] on button "2" at bounding box center [110, 372] width 10 height 10
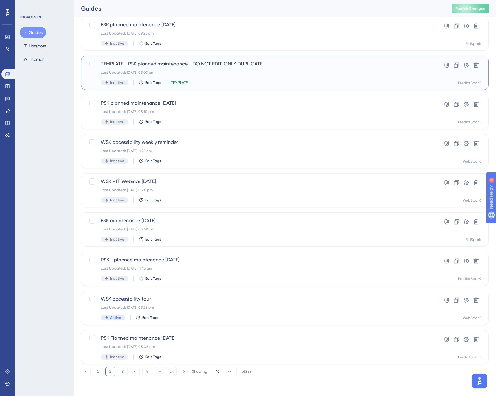
click at [199, 66] on span "TEMPLATE - PSK planned maintenance - DO NOT EDIT, ONLY DUPLICATE" at bounding box center [260, 63] width 319 height 7
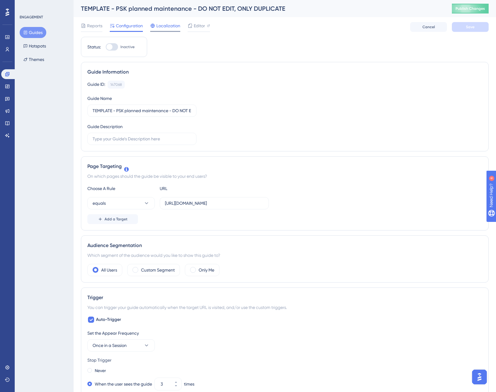
click at [166, 26] on span "Localization" at bounding box center [168, 25] width 24 height 7
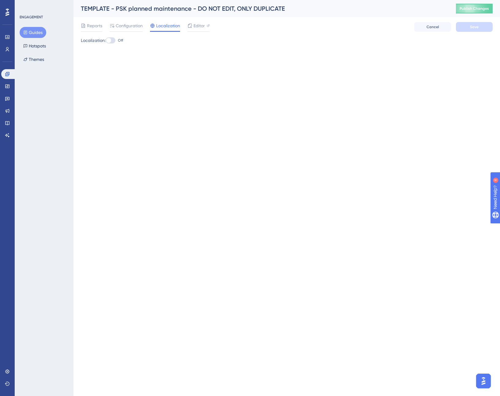
click at [115, 43] on div at bounding box center [111, 40] width 10 height 6
click at [106, 41] on input "Off" at bounding box center [105, 40] width 0 height 0
checkbox input "true"
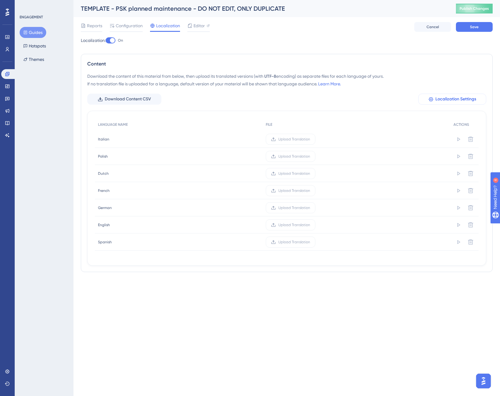
click at [450, 98] on span "Localization Settings" at bounding box center [456, 99] width 41 height 7
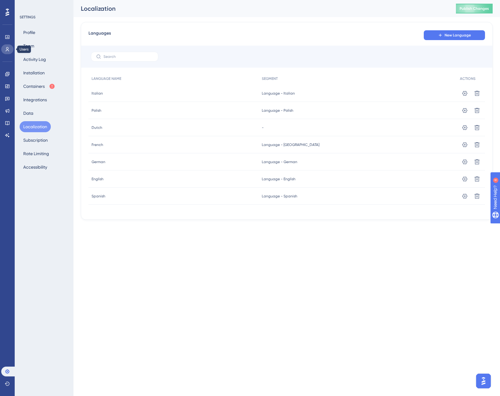
click at [4, 47] on link at bounding box center [7, 49] width 12 height 10
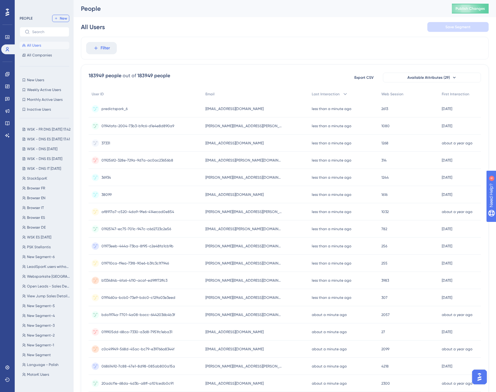
click at [64, 18] on span "New" at bounding box center [63, 18] width 7 height 5
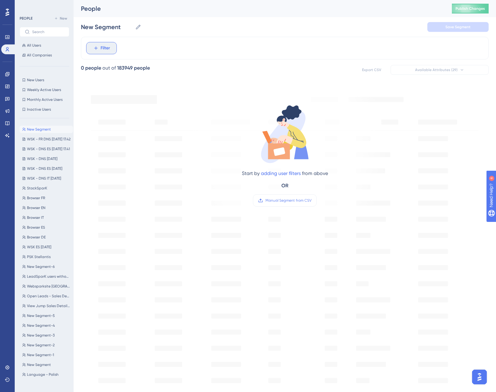
click at [107, 50] on span "Filter" at bounding box center [104, 47] width 9 height 7
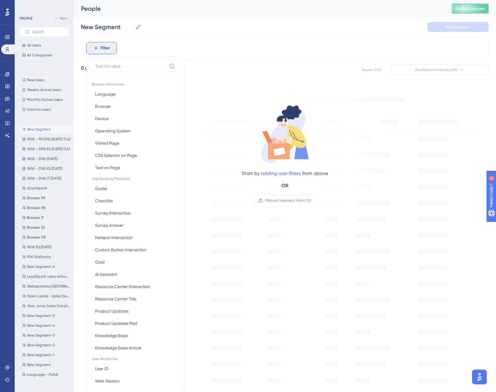
scroll to position [28, 0]
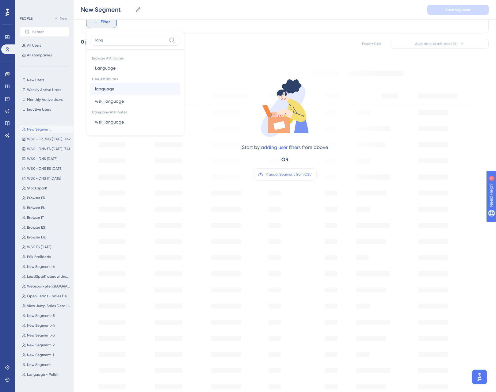
type input "lang"
click at [116, 86] on button "language language" at bounding box center [135, 89] width 90 height 12
type input "nl"
click at [152, 131] on span "Done" at bounding box center [153, 133] width 10 height 7
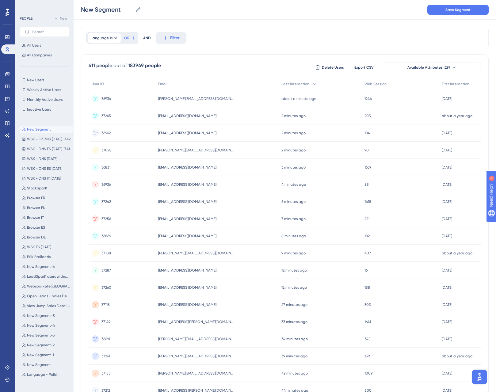
scroll to position [0, 0]
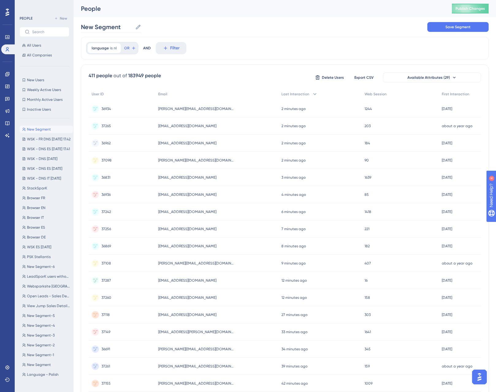
click at [139, 25] on icon at bounding box center [138, 27] width 5 height 5
click at [133, 25] on input "New Segment" at bounding box center [107, 27] width 52 height 9
click at [74, 19] on div "Performance Users Engagement Widgets Feedback Product Updates Knowledge Base AI…" at bounding box center [285, 240] width 422 height 480
type input "Language - Dutch"
click at [453, 30] on button "Save Segment" at bounding box center [457, 27] width 61 height 10
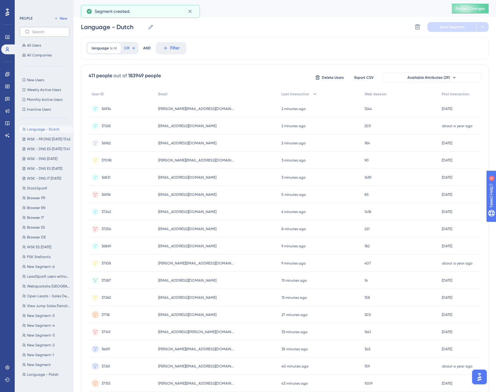
click at [31, 32] on label at bounding box center [45, 32] width 50 height 10
click at [32, 32] on input "text" at bounding box center [48, 32] width 32 height 4
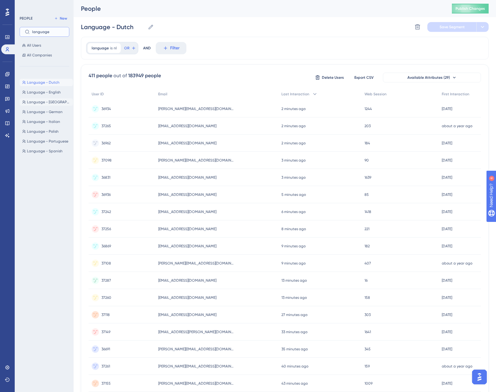
type input "language"
click at [56, 100] on span "Language - [GEOGRAPHIC_DATA]" at bounding box center [49, 102] width 44 height 5
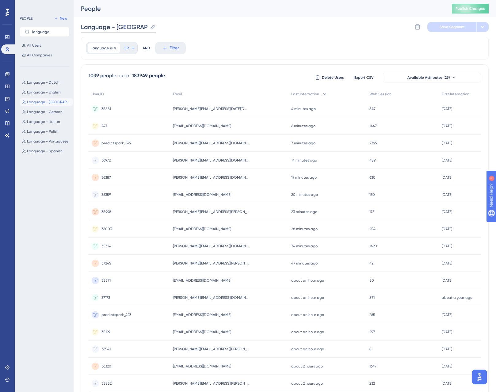
click at [136, 26] on input "Language - [GEOGRAPHIC_DATA]" at bounding box center [114, 27] width 66 height 9
click at [34, 90] on span "Language - English" at bounding box center [44, 92] width 34 height 5
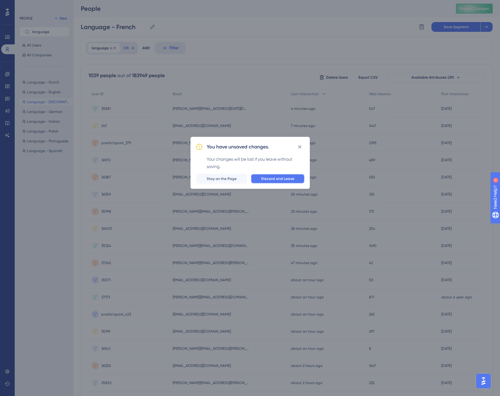
click at [278, 178] on span "Discard and Leave" at bounding box center [277, 178] width 33 height 5
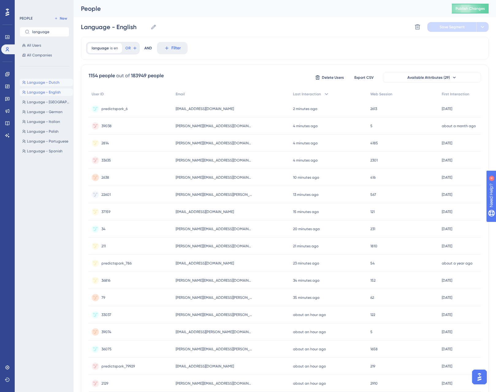
click at [44, 84] on span "Language - Dutch" at bounding box center [43, 82] width 32 height 5
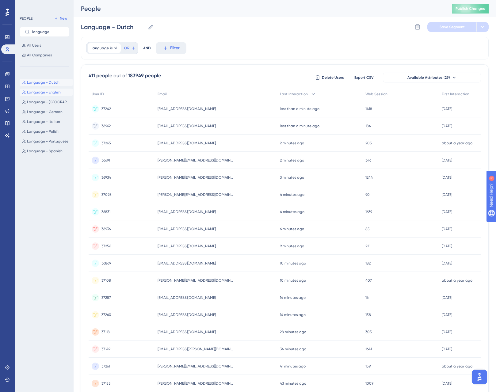
click at [42, 92] on span "Language - English" at bounding box center [44, 92] width 34 height 5
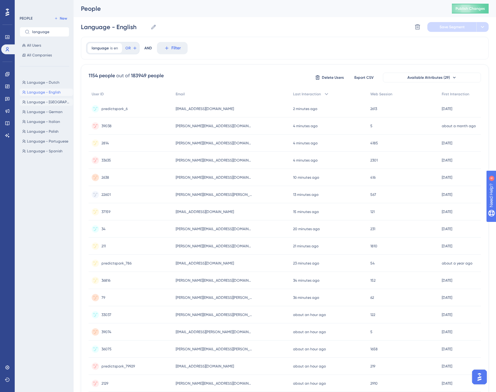
click at [38, 103] on span "Language - [GEOGRAPHIC_DATA]" at bounding box center [49, 102] width 44 height 5
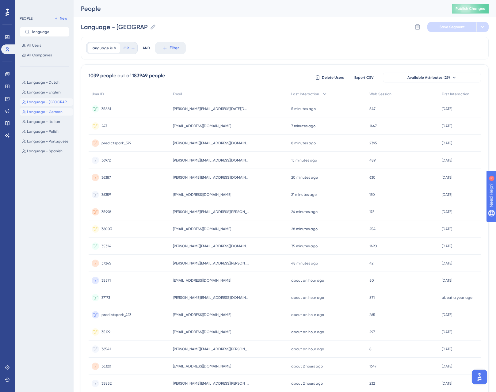
click at [35, 113] on span "Language - German" at bounding box center [45, 111] width 36 height 5
type input "Language - German"
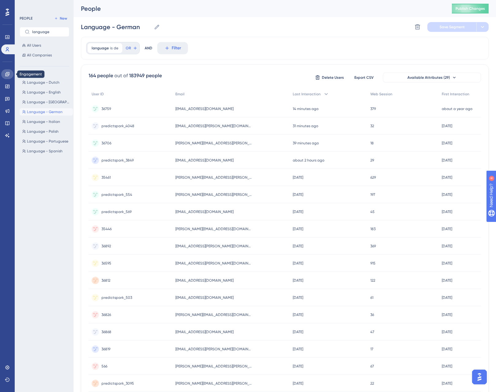
click at [9, 74] on icon at bounding box center [7, 74] width 4 height 4
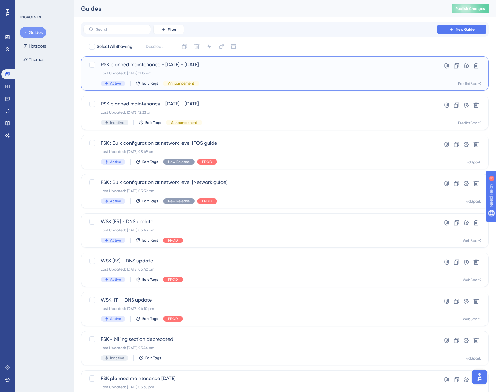
click at [169, 64] on span "PSK planned maintenance - [DATE] - [DATE]" at bounding box center [260, 64] width 319 height 7
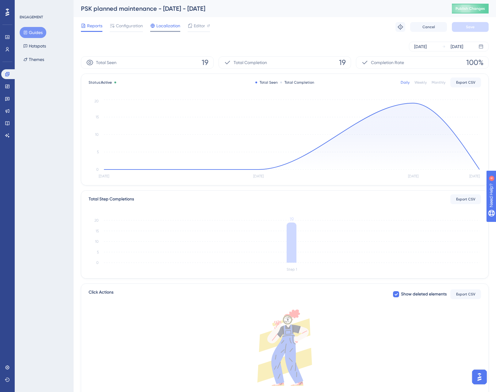
click at [172, 29] on span "Localization" at bounding box center [168, 25] width 24 height 7
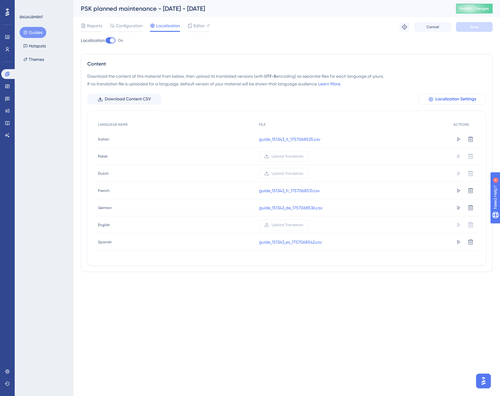
click at [453, 100] on span "Localization Settings" at bounding box center [456, 99] width 41 height 7
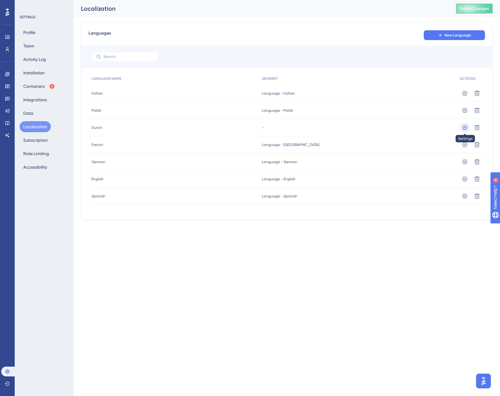
click at [464, 128] on icon at bounding box center [465, 128] width 6 height 6
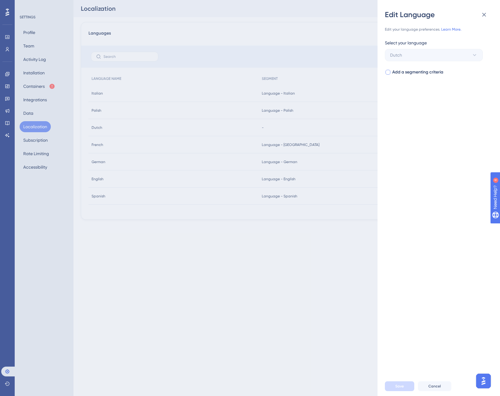
click at [389, 73] on div at bounding box center [388, 72] width 5 height 5
checkbox input "true"
click at [408, 97] on span "Select your segment" at bounding box center [410, 96] width 40 height 7
type input "dutch"
click at [408, 134] on span "Language - Dutch" at bounding box center [412, 134] width 36 height 7
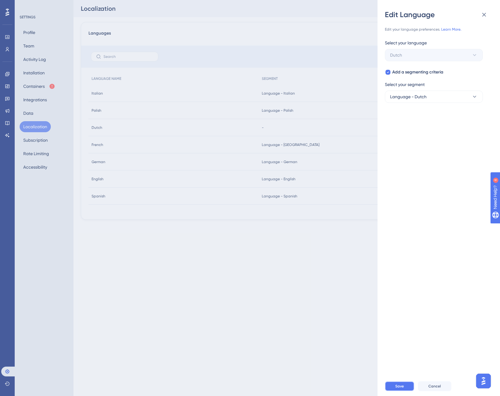
click at [399, 386] on span "Save" at bounding box center [400, 386] width 9 height 5
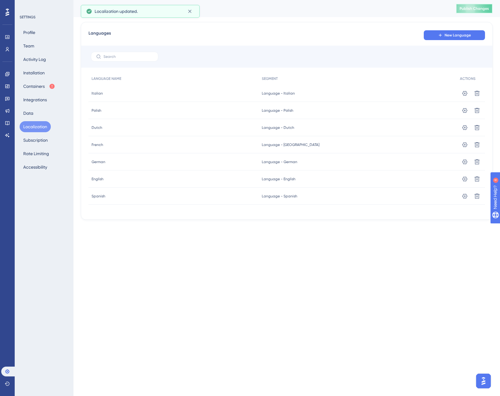
click at [464, 8] on span "Publish Changes" at bounding box center [474, 8] width 29 height 5
click at [34, 113] on button "Data" at bounding box center [28, 113] width 17 height 11
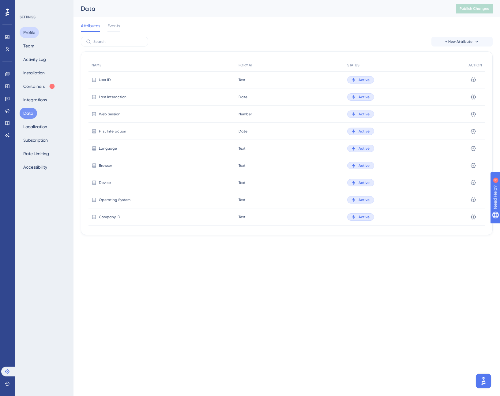
click at [34, 31] on button "Profile" at bounding box center [29, 32] width 19 height 11
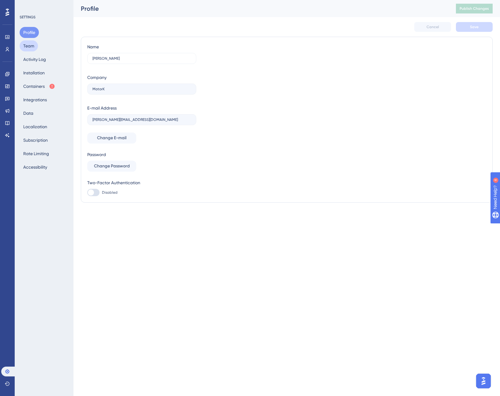
click at [32, 48] on button "Team" at bounding box center [29, 45] width 18 height 11
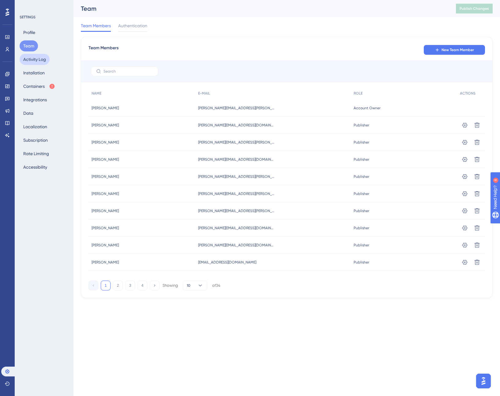
click at [35, 57] on button "Activity Log" at bounding box center [35, 59] width 30 height 11
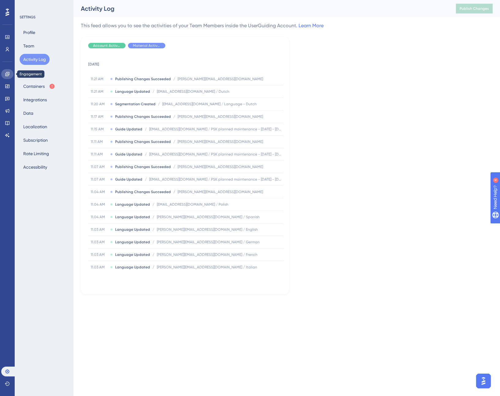
click at [9, 74] on icon at bounding box center [7, 74] width 5 height 5
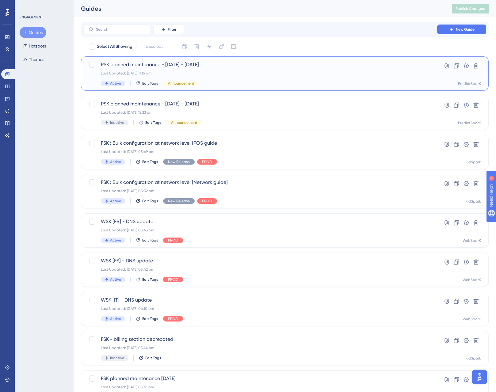
click at [241, 71] on div "Last Updated: [DATE] 11:15 am" at bounding box center [260, 73] width 319 height 5
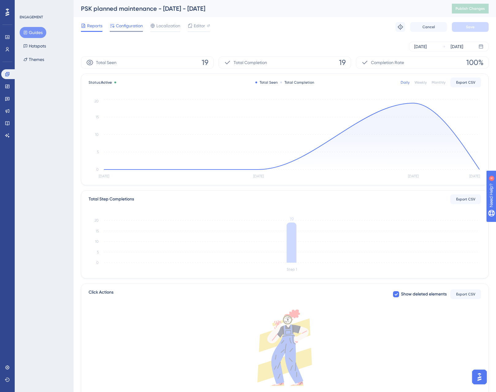
click at [127, 25] on span "Configuration" at bounding box center [129, 25] width 27 height 7
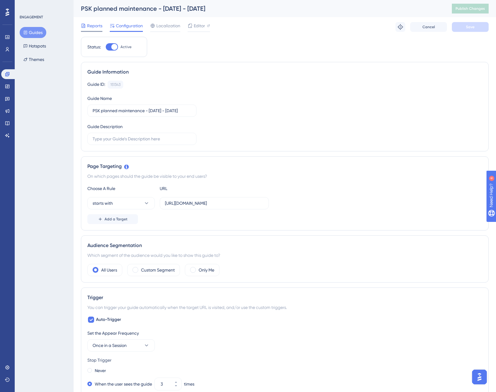
click at [85, 26] on icon at bounding box center [83, 25] width 5 height 5
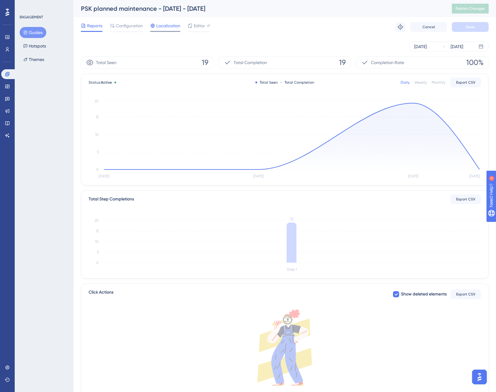
click at [165, 26] on span "Localization" at bounding box center [168, 25] width 24 height 7
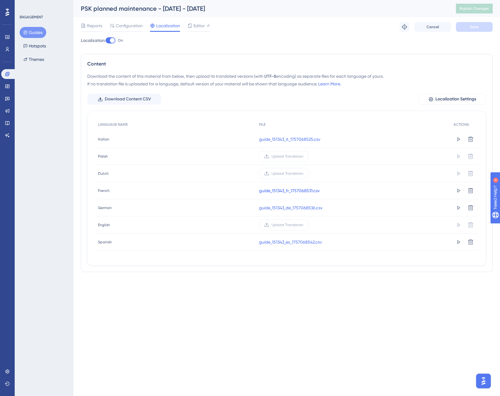
click at [306, 190] on link "guide_151343_fr_1757068531.csv" at bounding box center [289, 190] width 61 height 7
click at [297, 207] on link "guide_151343_de_1757068536.csv" at bounding box center [290, 207] width 63 height 7
click at [298, 242] on link "guide_151343_es_1757068542.csv" at bounding box center [290, 242] width 63 height 7
click at [294, 140] on link "guide_151343_it_1757068525.csv" at bounding box center [289, 139] width 61 height 7
click at [153, 98] on button "Download Content CSV" at bounding box center [124, 99] width 74 height 11
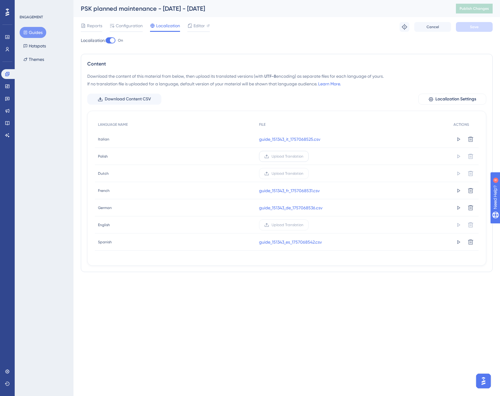
click at [283, 157] on span "Upload Translation" at bounding box center [288, 156] width 32 height 5
click at [304, 157] on input "Upload Translation" at bounding box center [304, 157] width 0 height 0
click at [471, 25] on span "Save" at bounding box center [474, 27] width 9 height 5
click at [460, 7] on button "Publish Changes" at bounding box center [474, 9] width 37 height 10
click at [85, 25] on icon at bounding box center [83, 26] width 4 height 4
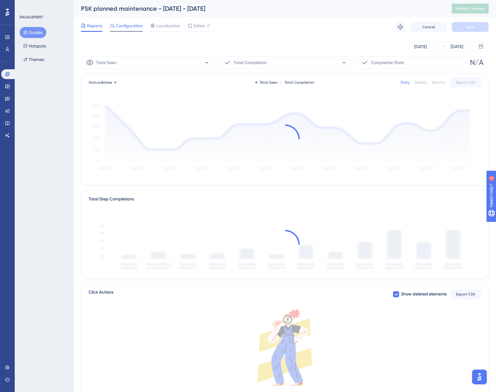
click at [117, 26] on span "Configuration" at bounding box center [129, 25] width 27 height 7
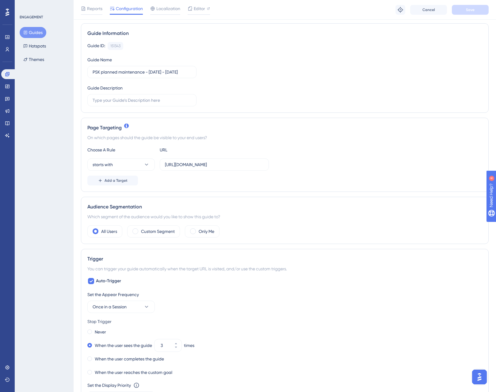
scroll to position [99, 0]
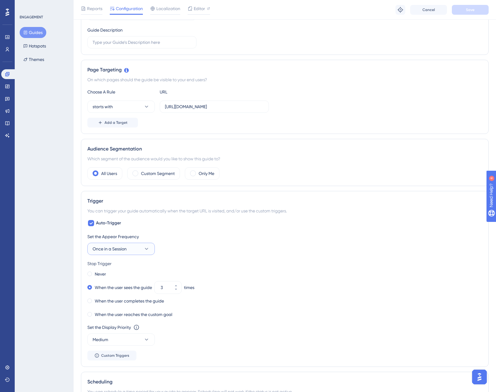
click at [127, 250] on span "Once in a Session" at bounding box center [110, 248] width 34 height 7
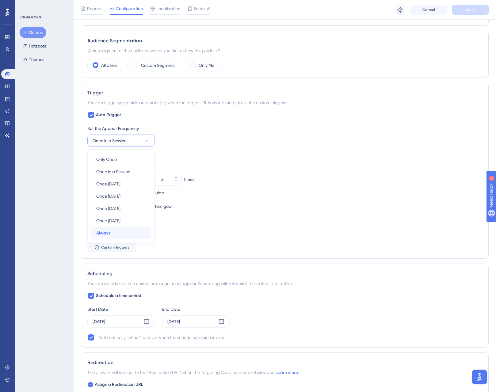
click at [123, 235] on div "Always Always" at bounding box center [121, 233] width 50 height 12
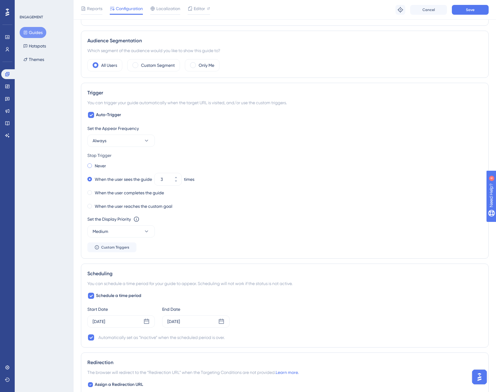
click at [100, 162] on label "Never" at bounding box center [100, 165] width 11 height 7
click at [485, 8] on button "Save" at bounding box center [470, 10] width 37 height 10
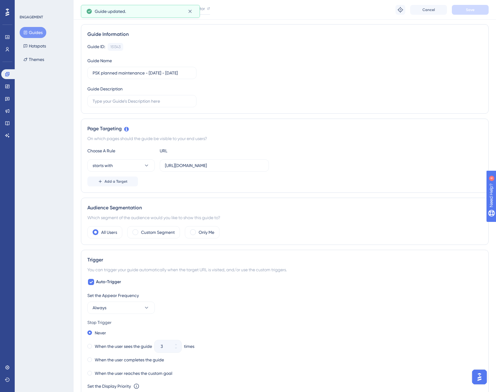
scroll to position [6, 0]
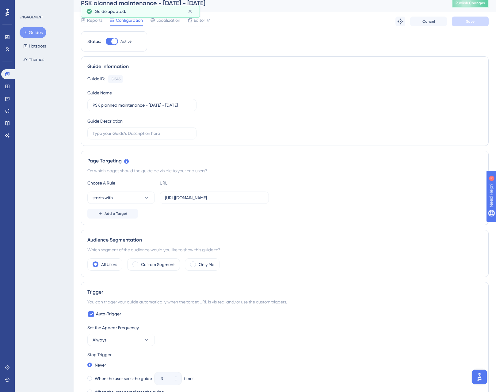
click at [471, 4] on button "Publish Changes" at bounding box center [470, 3] width 37 height 10
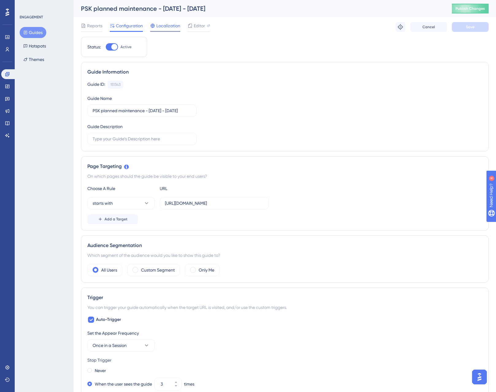
click at [172, 27] on span "Localization" at bounding box center [168, 25] width 24 height 7
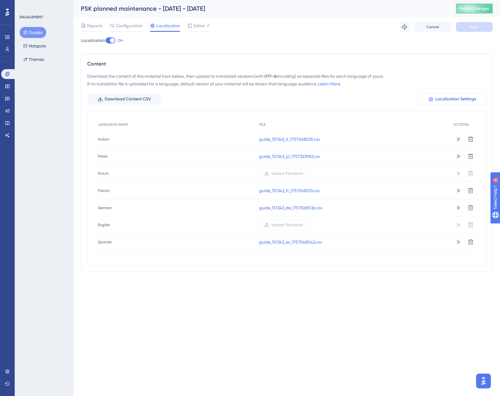
click at [461, 99] on span "Localization Settings" at bounding box center [456, 99] width 41 height 7
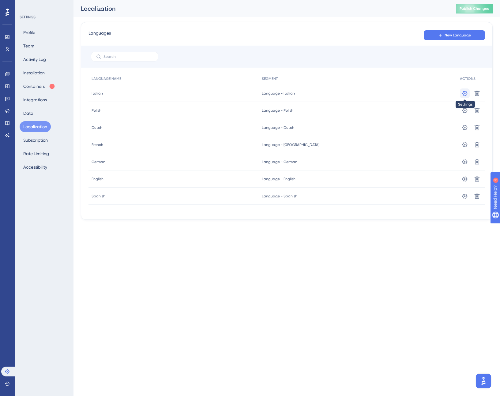
click at [467, 92] on icon at bounding box center [465, 93] width 6 height 6
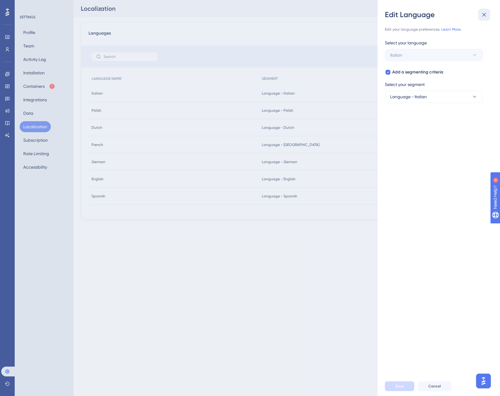
click at [485, 17] on icon at bounding box center [484, 14] width 7 height 7
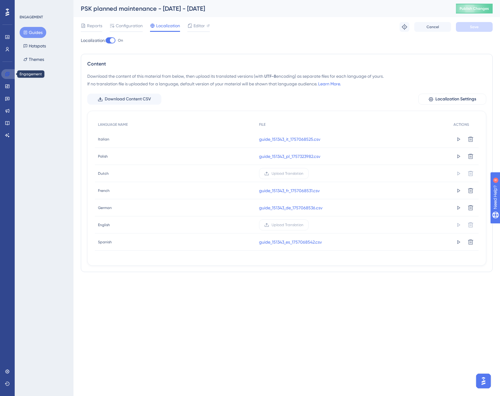
click at [5, 73] on icon at bounding box center [7, 74] width 5 height 5
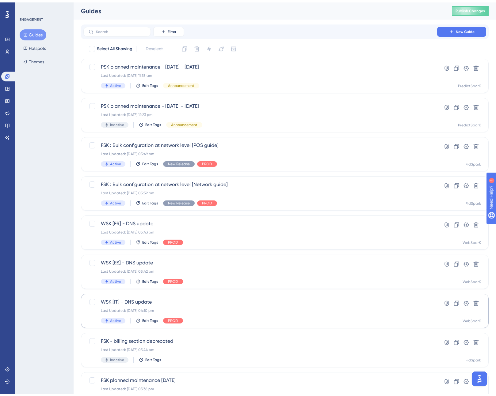
scroll to position [79, 0]
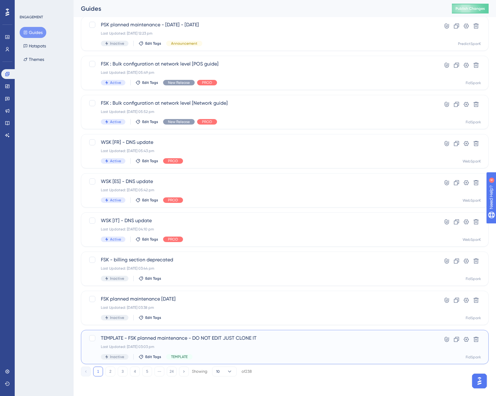
click at [179, 338] on span "TEMPLATE - FSK planned maintenance - DO NOT EDIT JUST CLONE IT" at bounding box center [260, 338] width 319 height 7
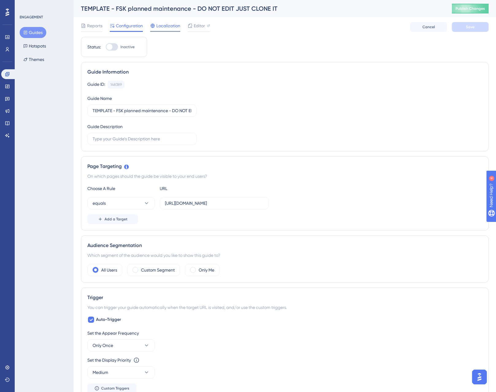
click at [167, 28] on span "Localization" at bounding box center [168, 25] width 24 height 7
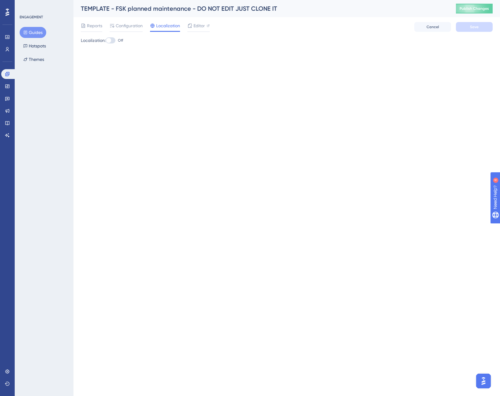
click at [116, 41] on div at bounding box center [111, 40] width 10 height 6
click at [106, 41] on input "Off" at bounding box center [105, 40] width 0 height 0
checkbox input "true"
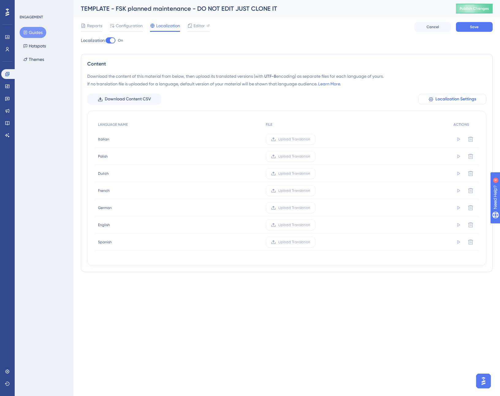
click at [456, 97] on span "Localization Settings" at bounding box center [456, 99] width 41 height 7
